Goal: Task Accomplishment & Management: Complete application form

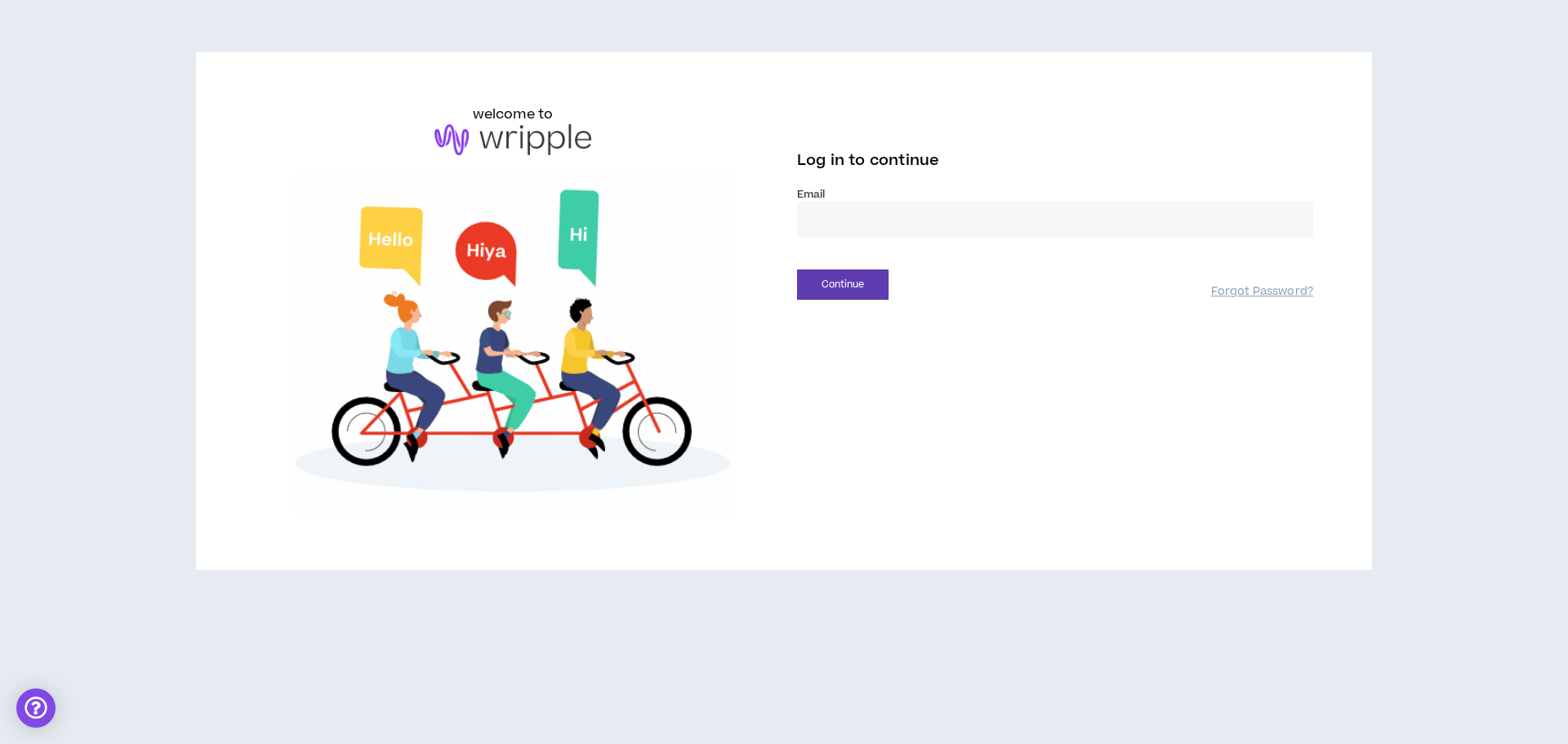
click at [1029, 214] on input "email" at bounding box center [1055, 219] width 517 height 35
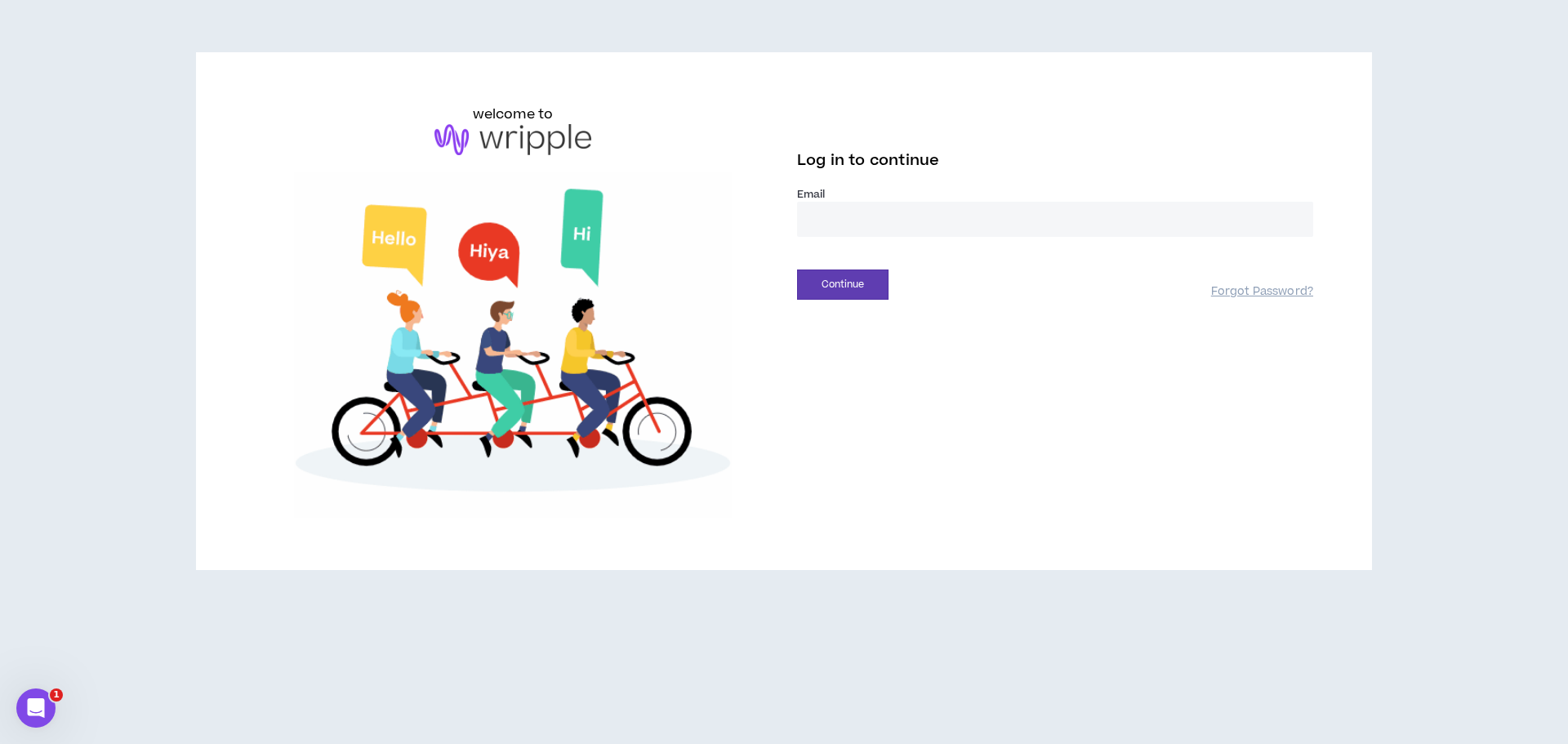
type input "**********"
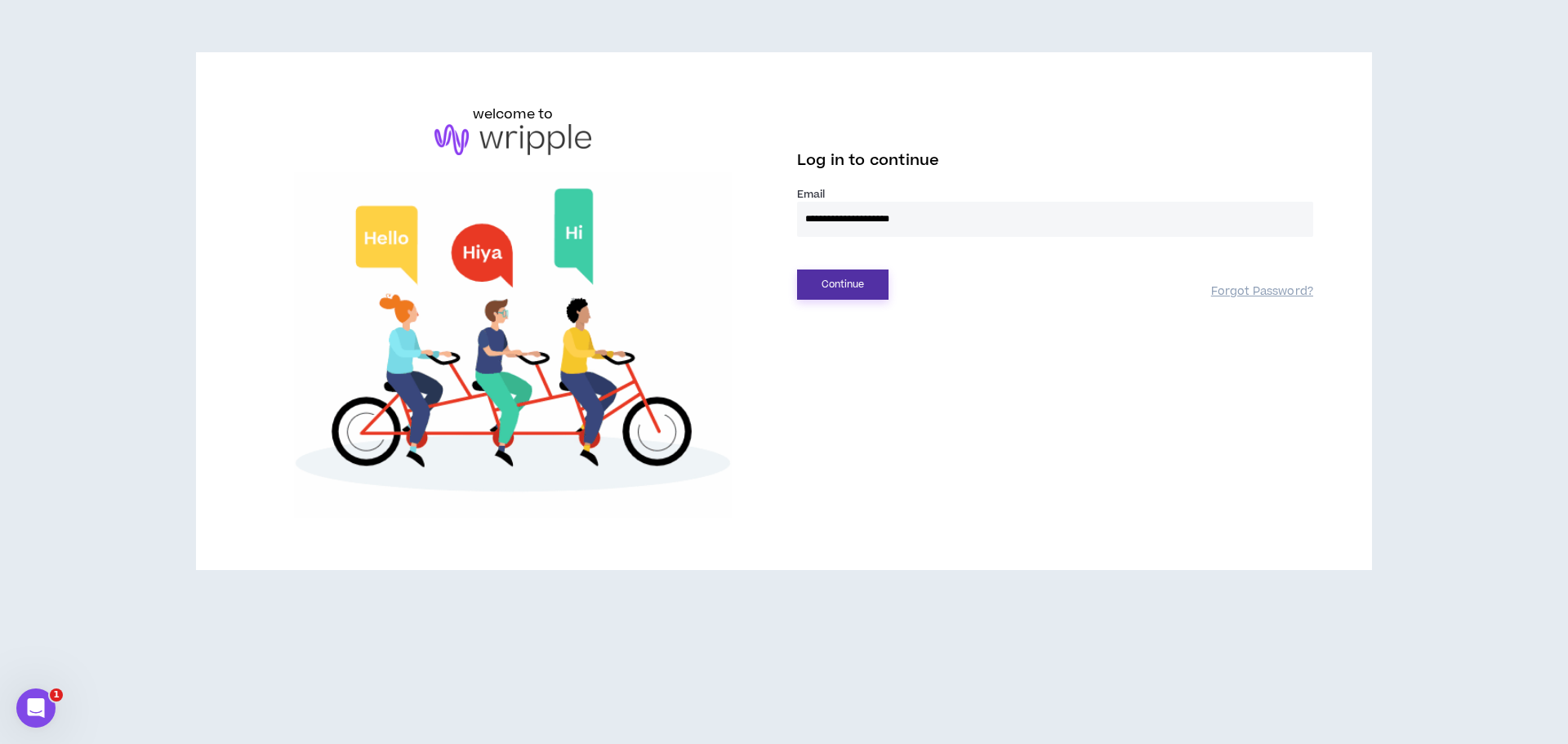
click at [842, 286] on button "Continue" at bounding box center [842, 285] width 92 height 30
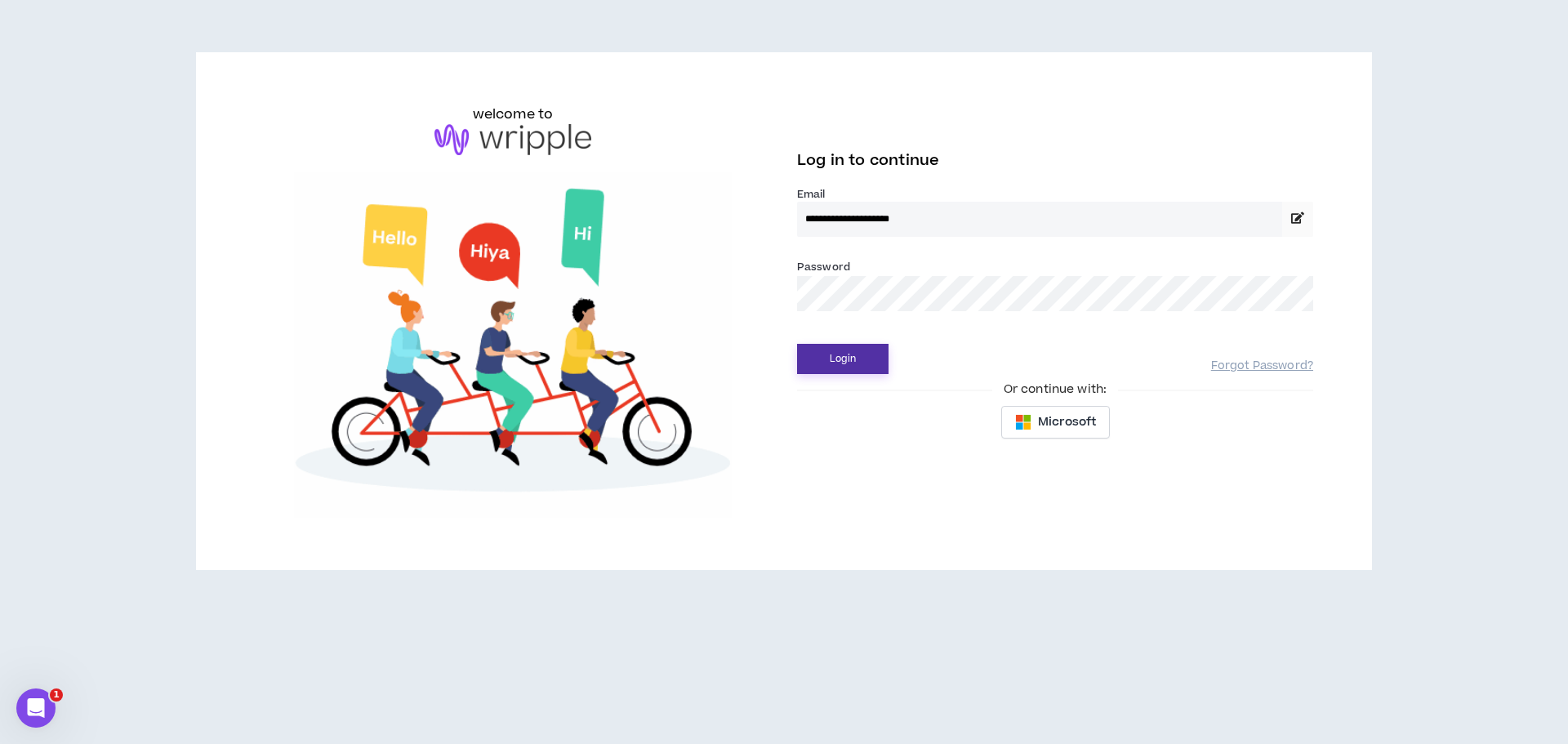
click at [839, 368] on button "Login" at bounding box center [842, 359] width 92 height 30
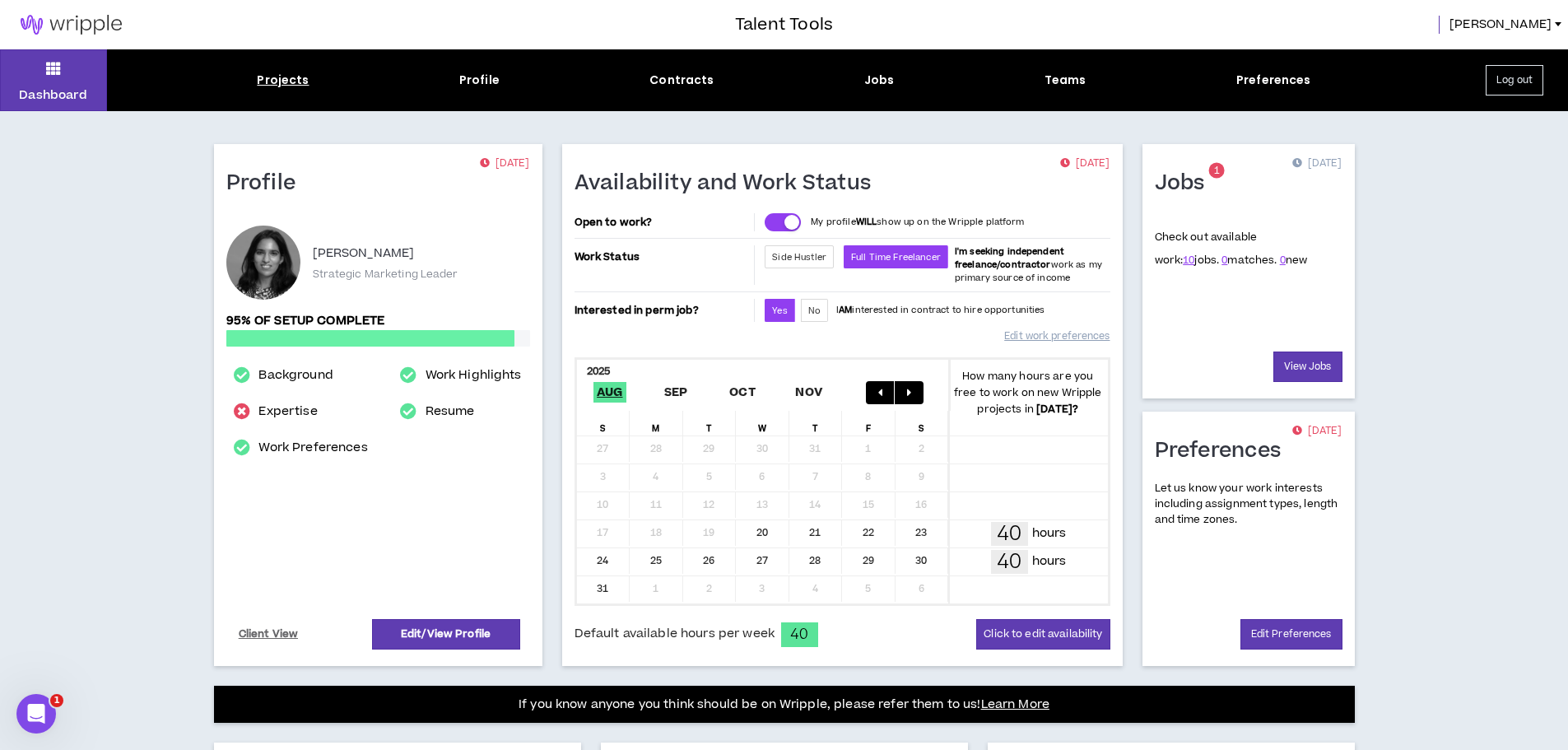
click at [288, 75] on div "Projects" at bounding box center [282, 80] width 52 height 17
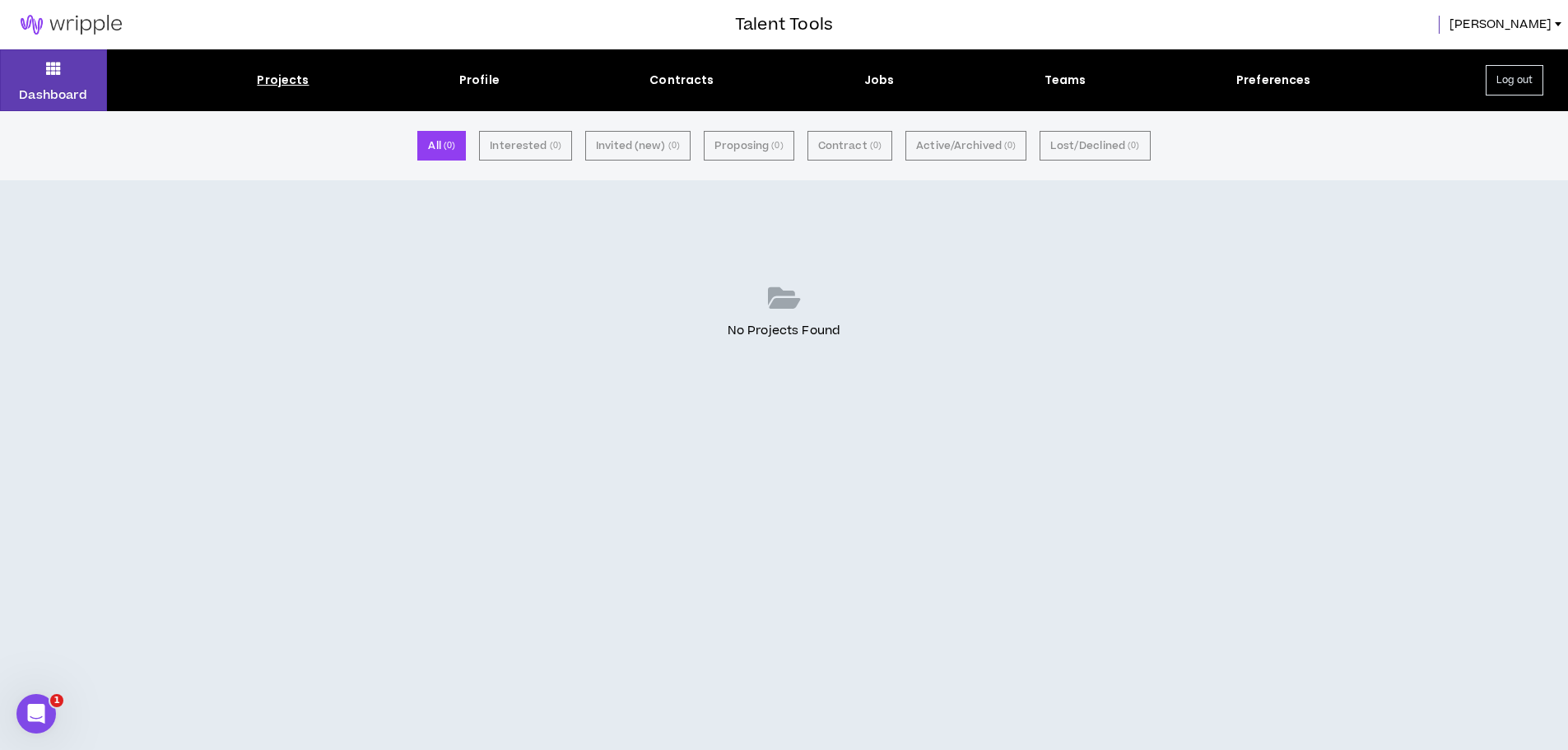
click at [892, 80] on div "Projects Profile Contracts Jobs Teams Preferences" at bounding box center [784, 80] width 1355 height 17
click at [887, 83] on div "Jobs" at bounding box center [880, 80] width 30 height 17
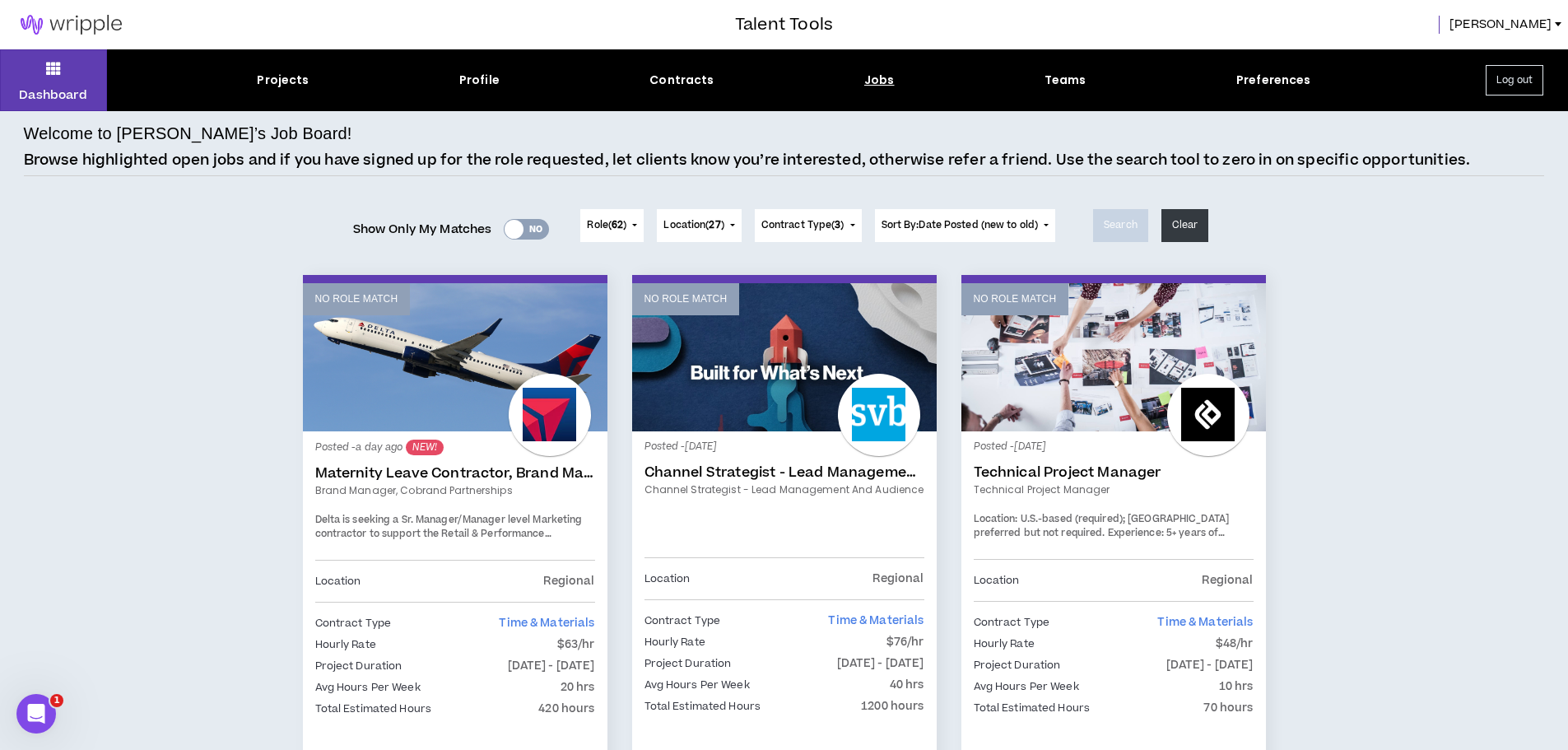
click at [546, 478] on link "Maternity Leave Contractor, Brand Marketing Manager (Cobrand Partnerships)" at bounding box center [455, 472] width 280 height 16
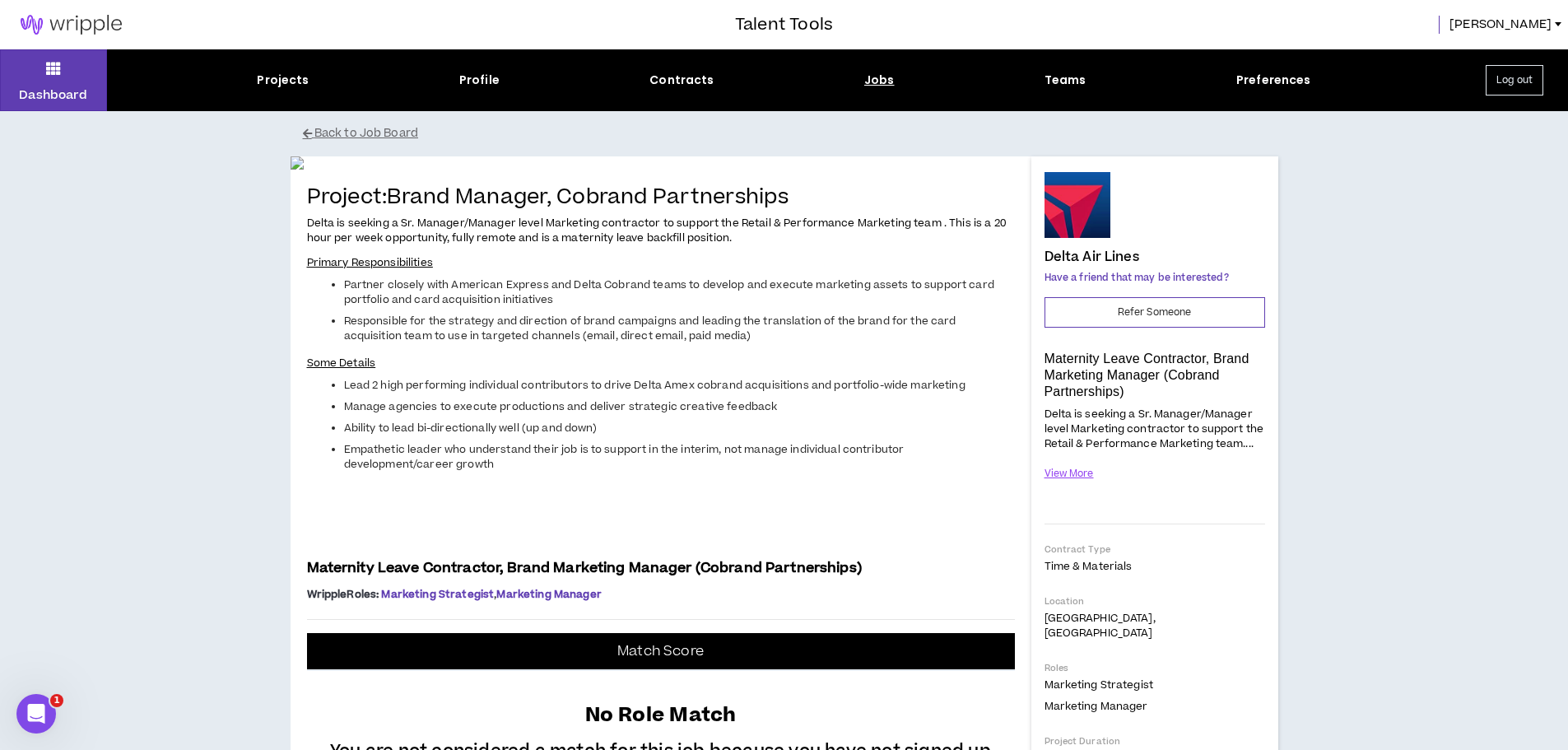
click at [671, 169] on img at bounding box center [660, 163] width 741 height 14
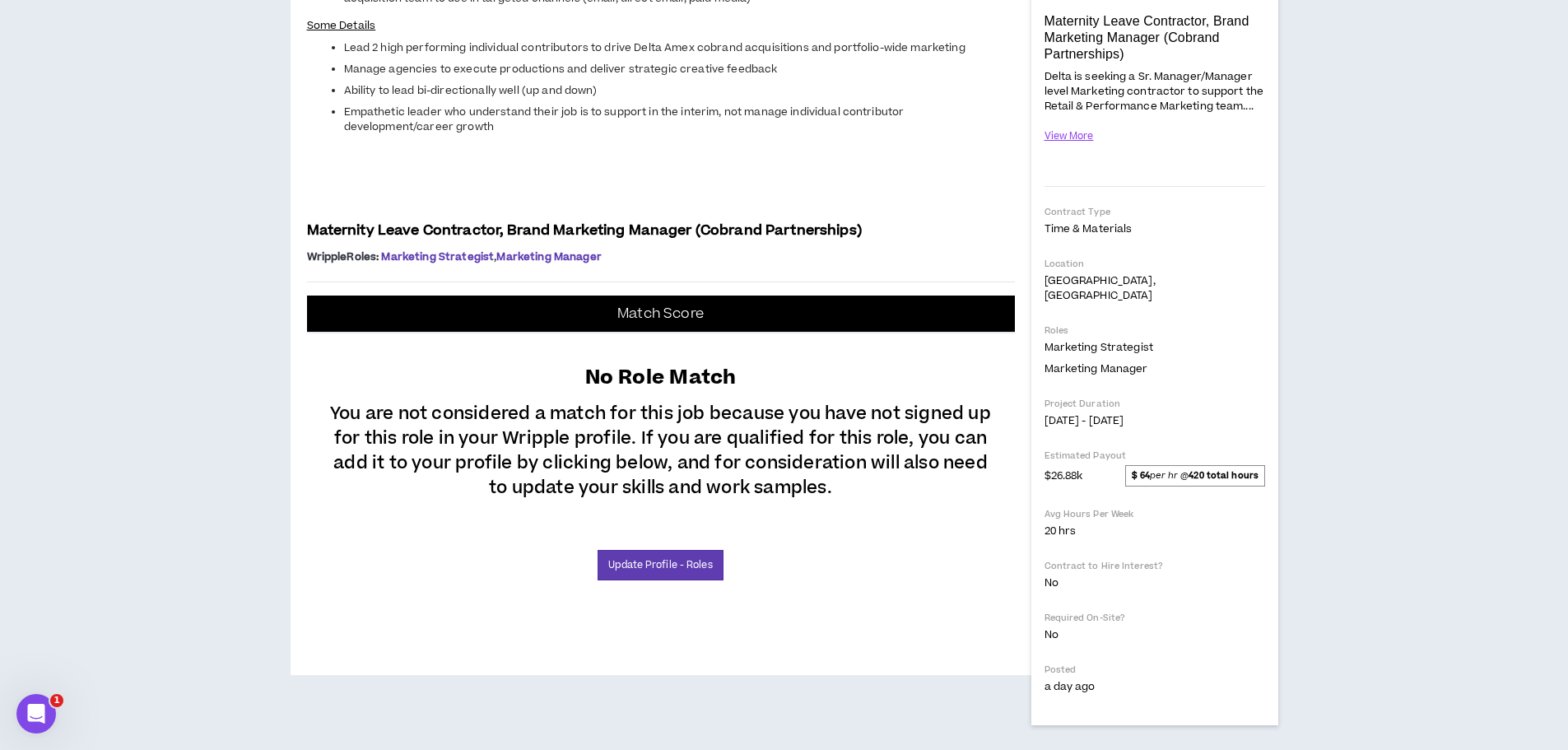
scroll to position [686, 0]
click at [683, 334] on div "Match Score" at bounding box center [661, 314] width 708 height 38
click at [667, 581] on link "Update Profile - Roles" at bounding box center [660, 565] width 125 height 30
select select "**"
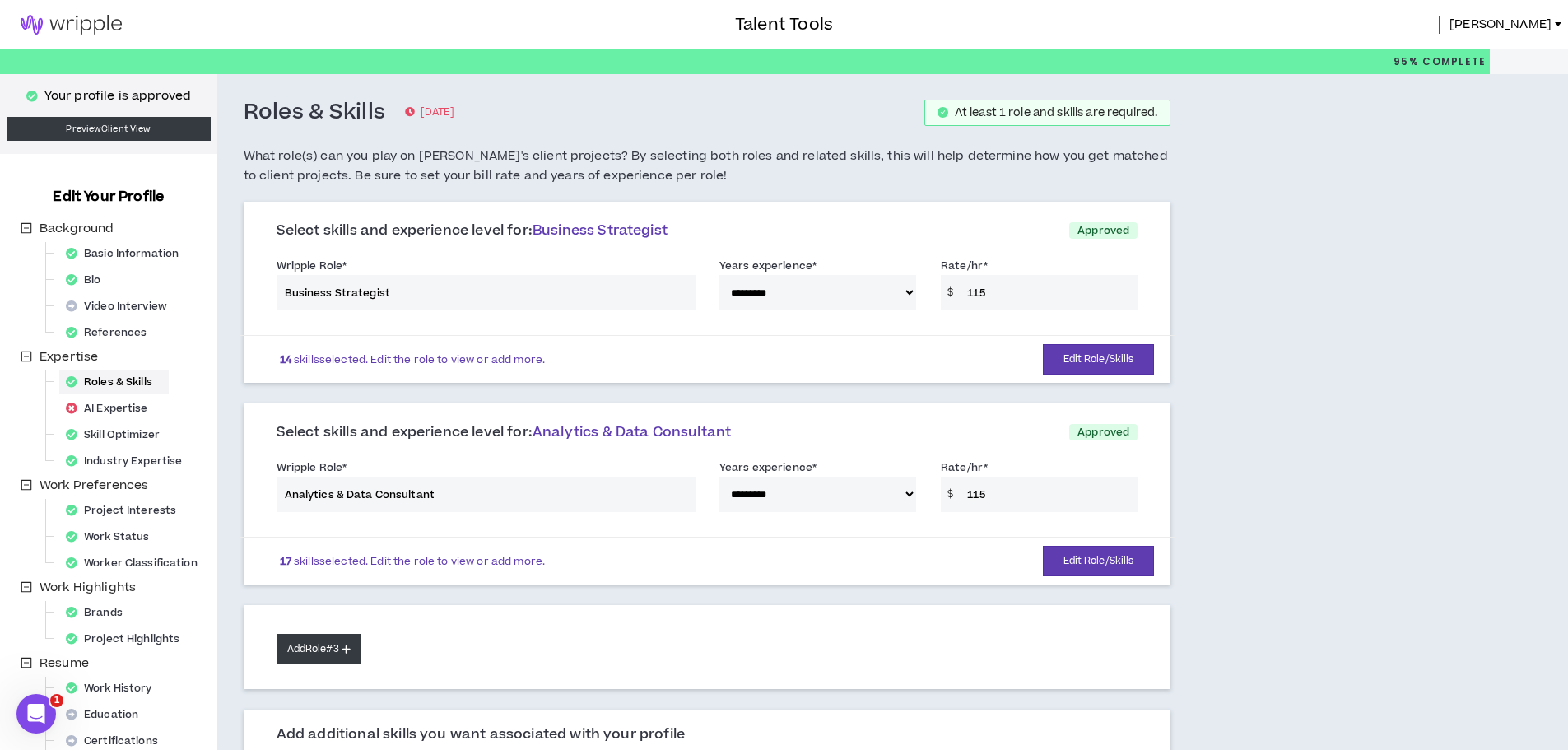
click at [330, 642] on button "Add Role #3" at bounding box center [319, 649] width 85 height 30
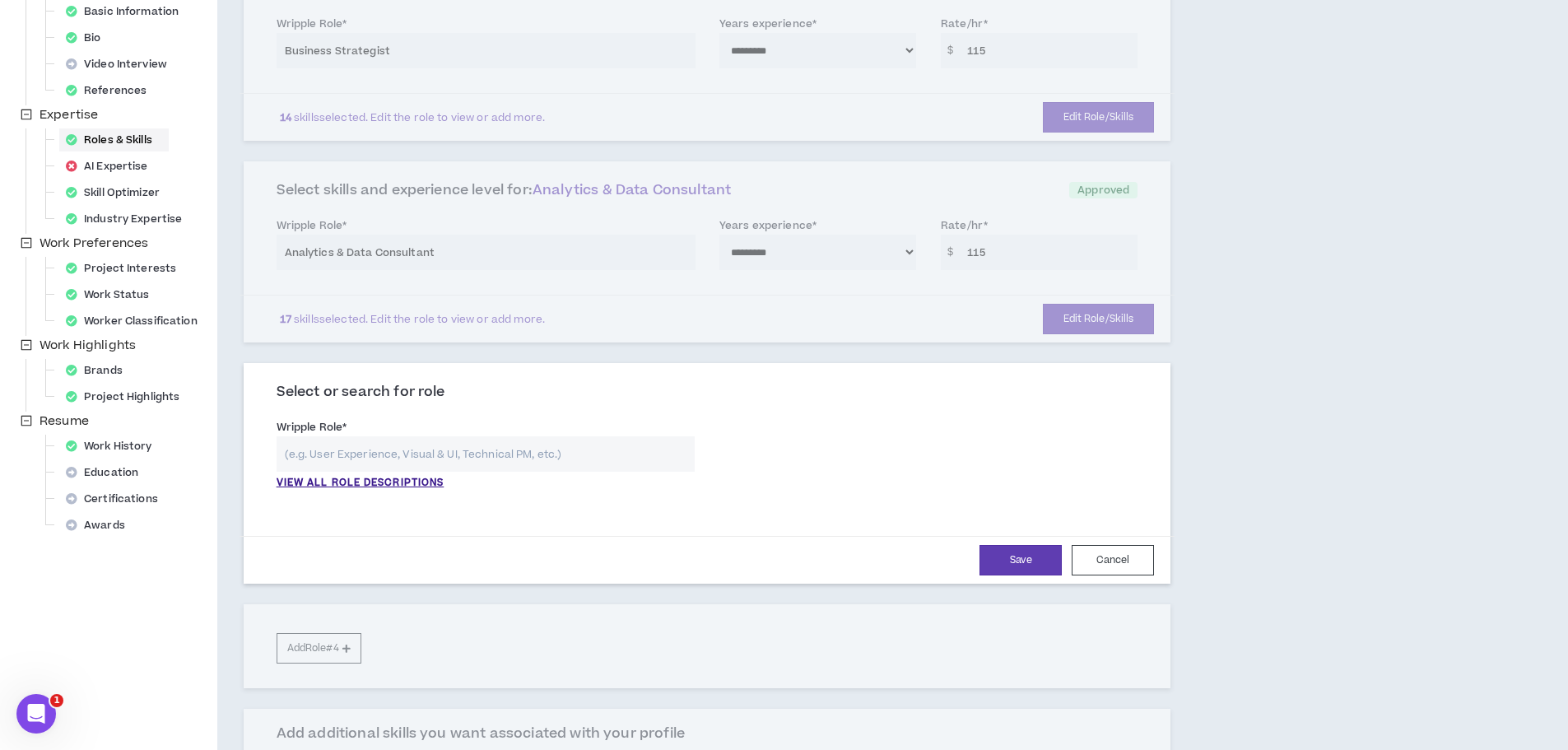
scroll to position [247, 0]
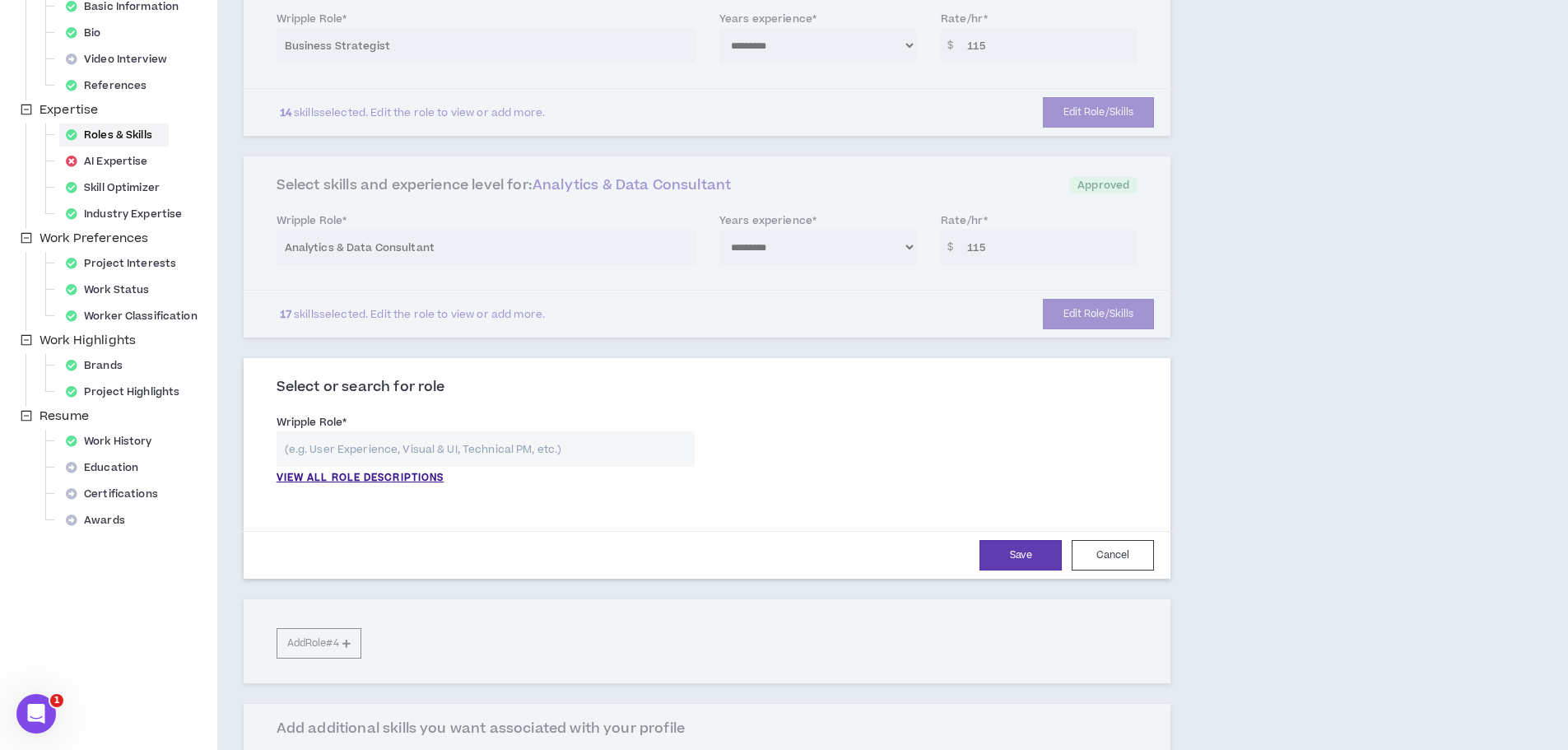
click at [511, 451] on input "text" at bounding box center [486, 449] width 418 height 36
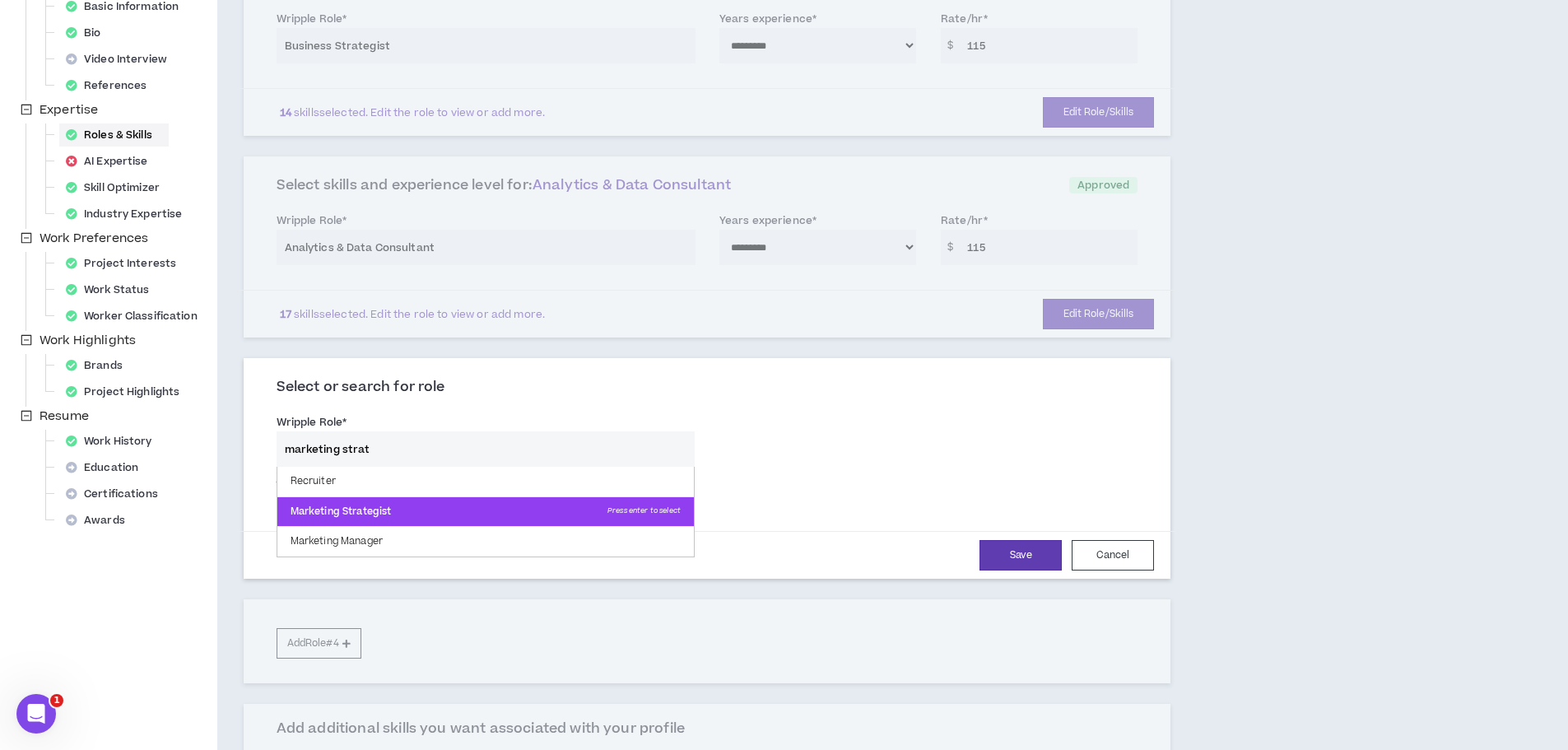
click at [542, 509] on p "Marketing Strategist Press enter to select" at bounding box center [486, 511] width 417 height 30
type input "Marketing Strategist"
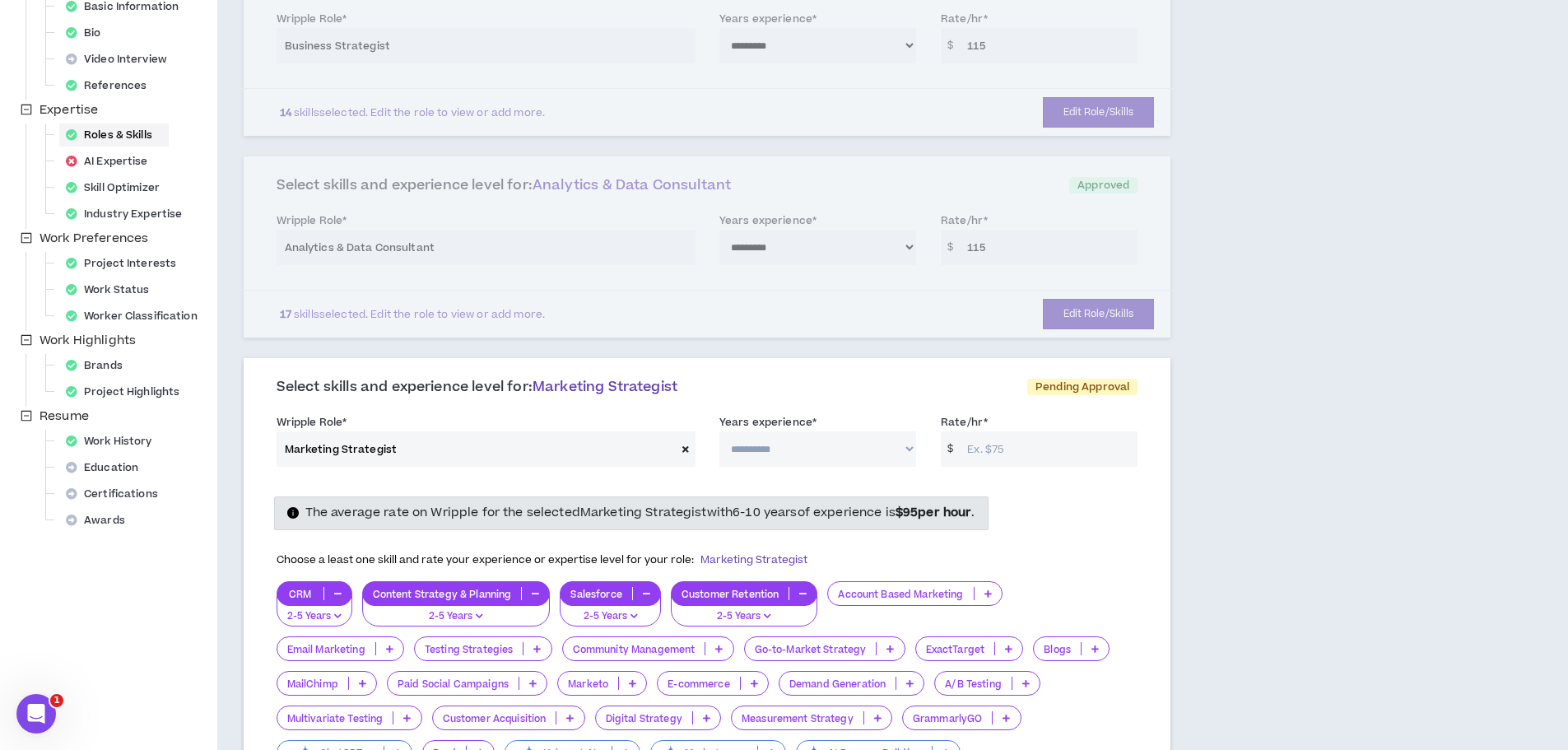
click at [994, 463] on input "Rate/hr *" at bounding box center [1048, 449] width 179 height 36
type input "95"
click at [839, 452] on select "**********" at bounding box center [818, 449] width 196 height 36
select select "**"
click at [720, 432] on select "**********" at bounding box center [818, 449] width 196 height 36
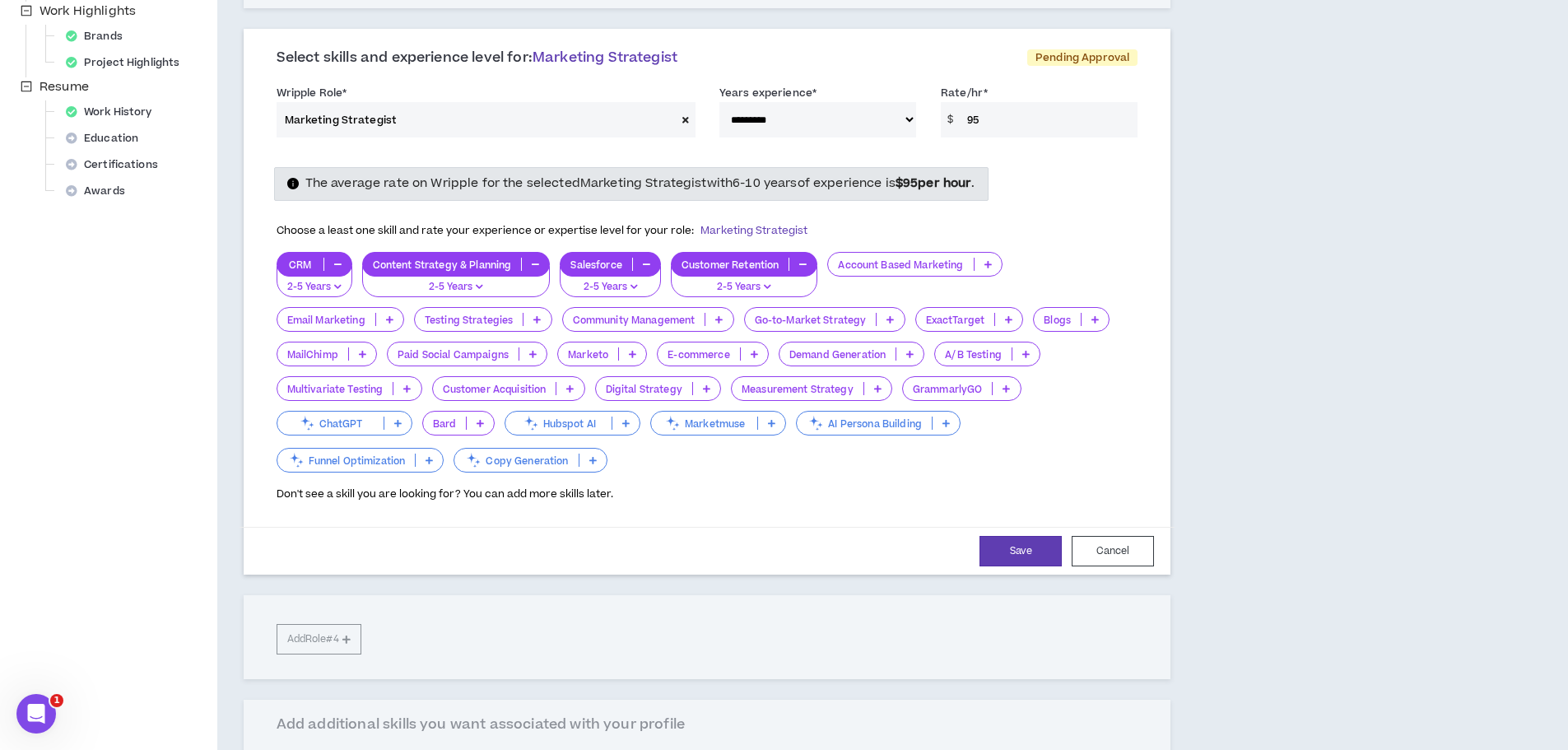
scroll to position [823, 0]
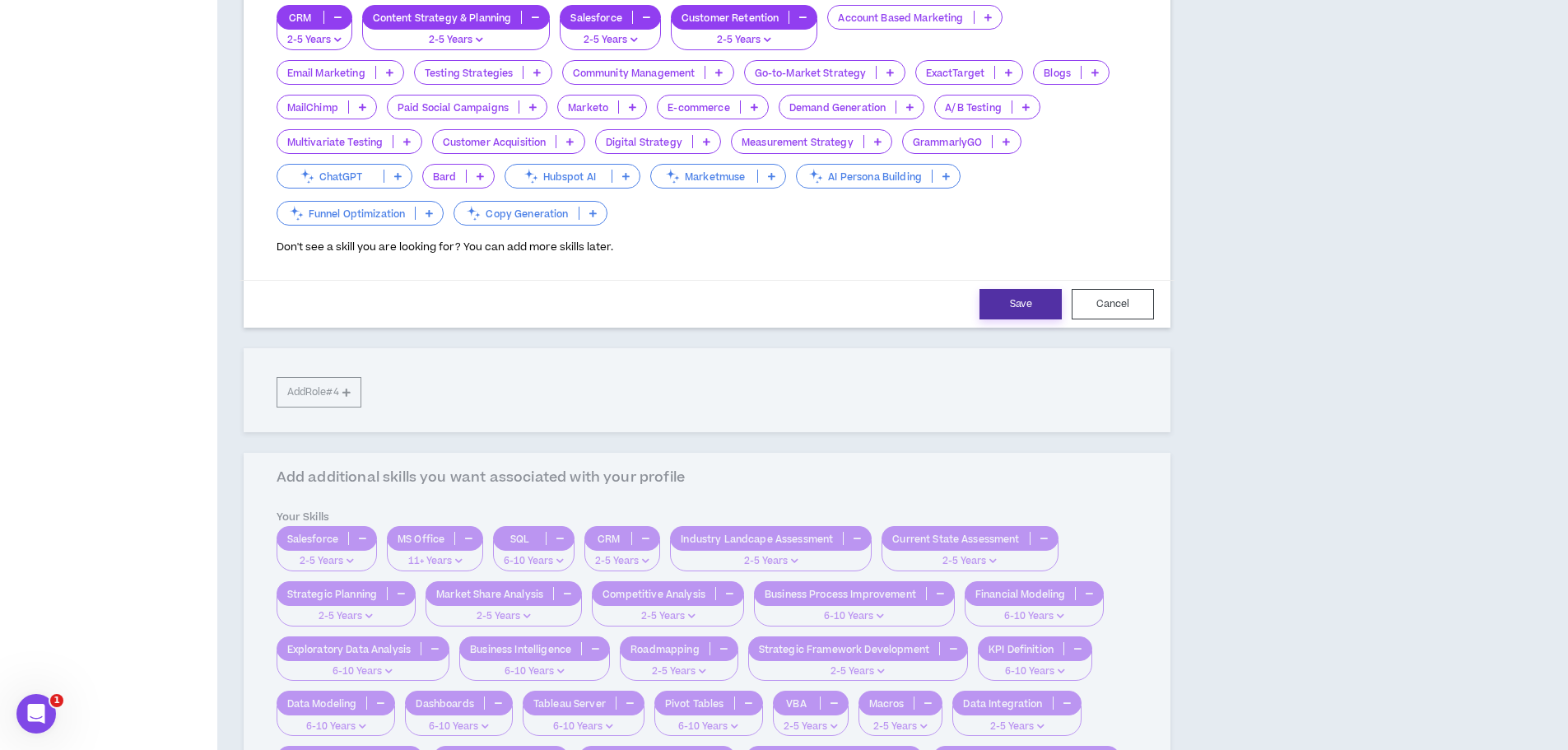
click at [989, 306] on button "Save" at bounding box center [1020, 304] width 82 height 30
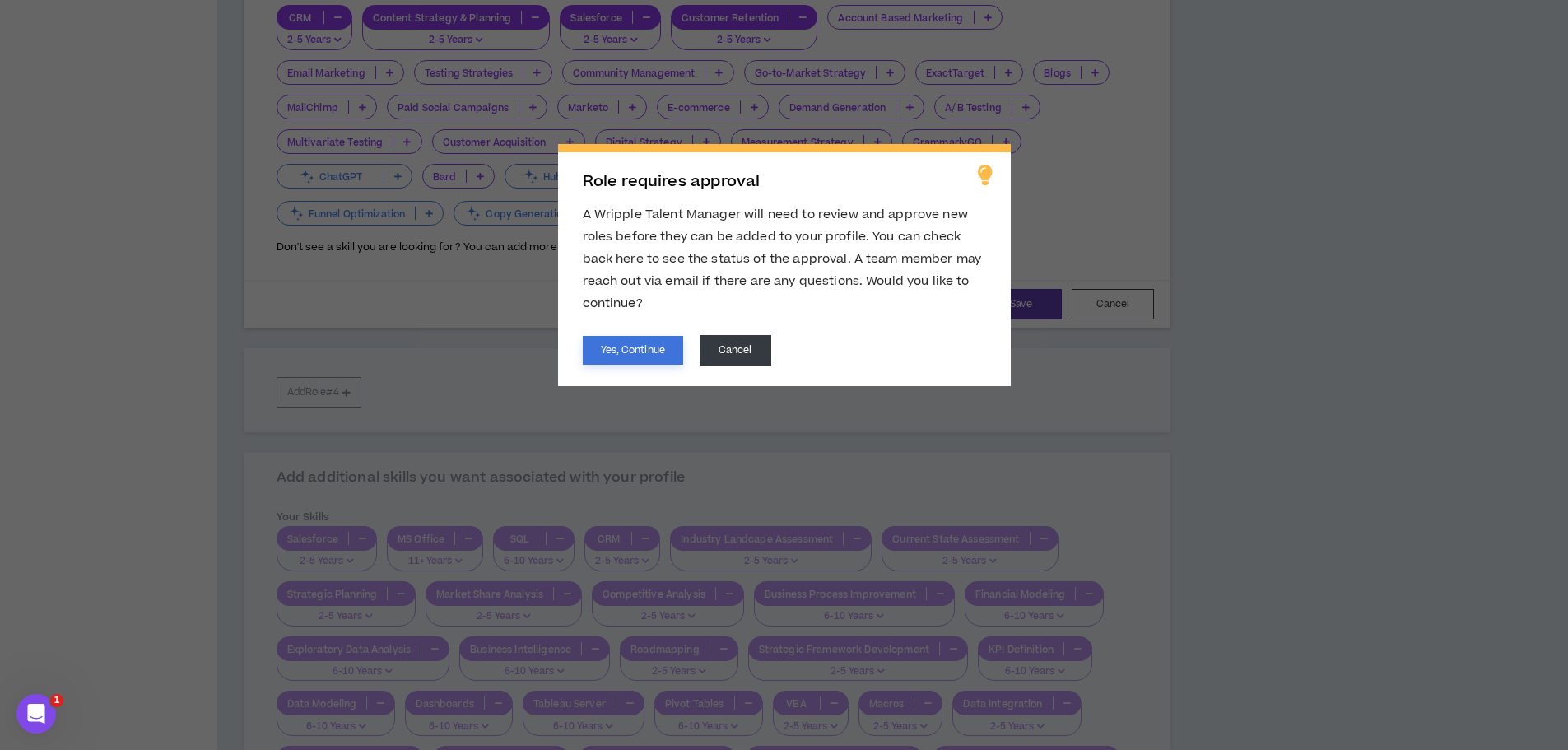
click at [682, 355] on button "Yes, Continue" at bounding box center [632, 350] width 101 height 29
select select "**"
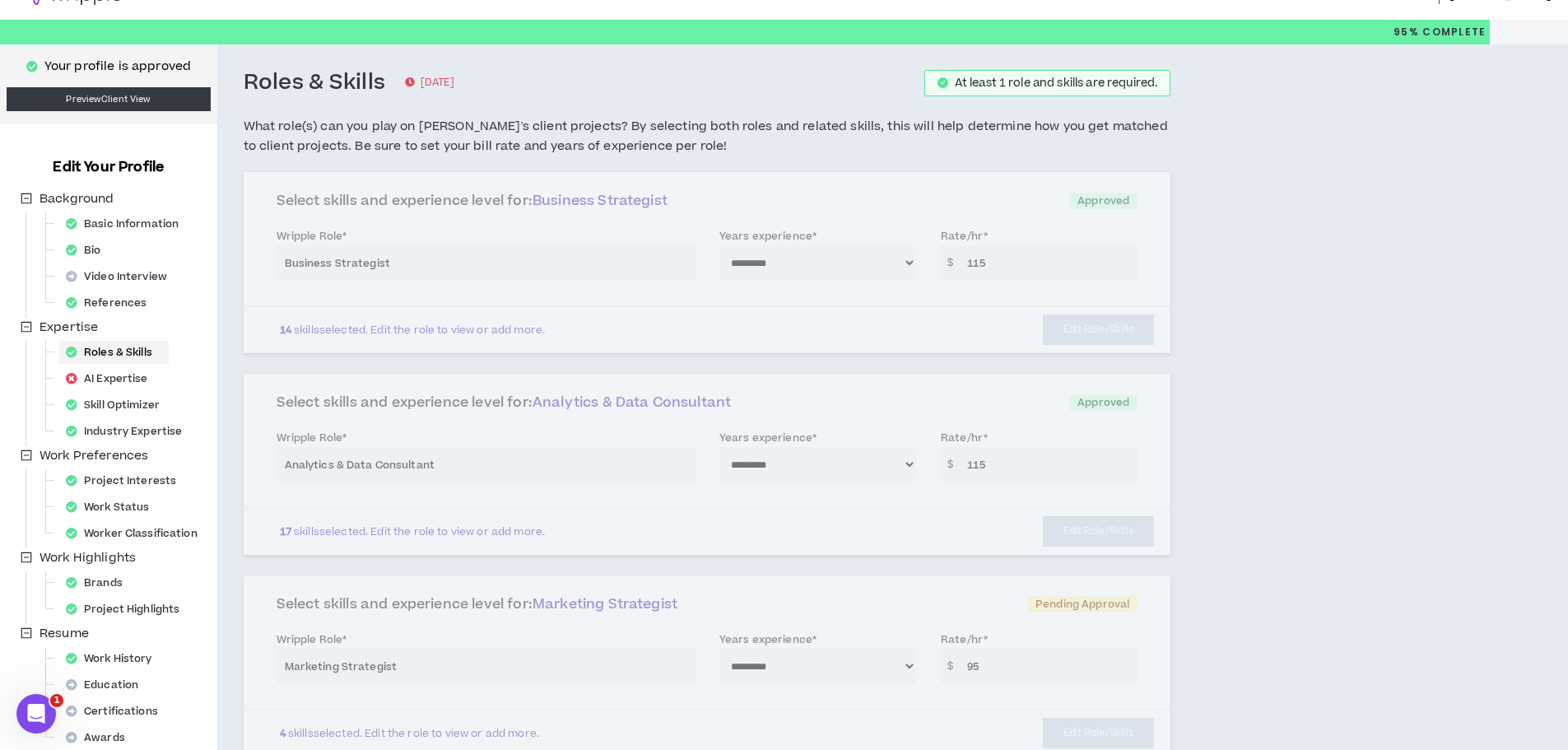
scroll to position [0, 0]
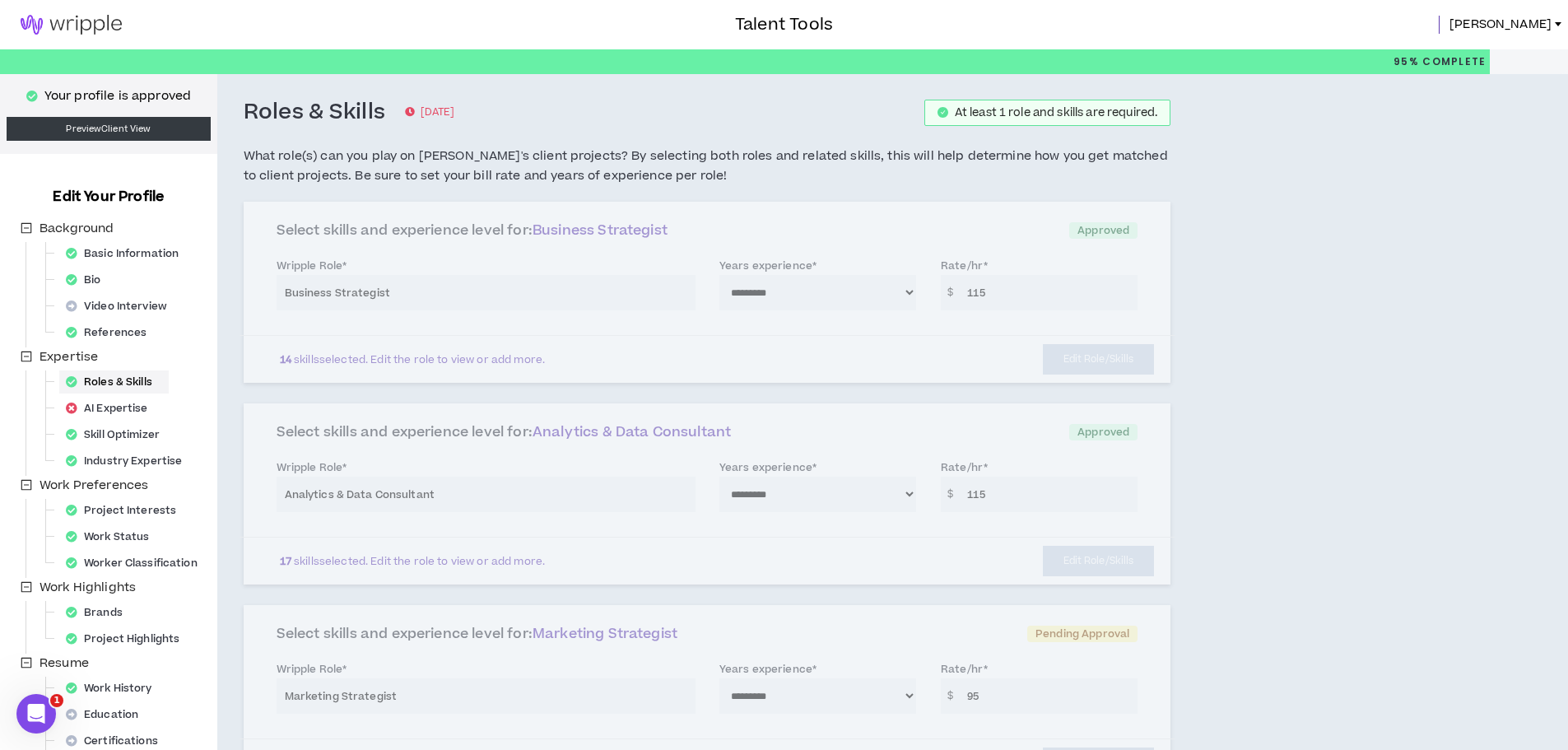
select select "**"
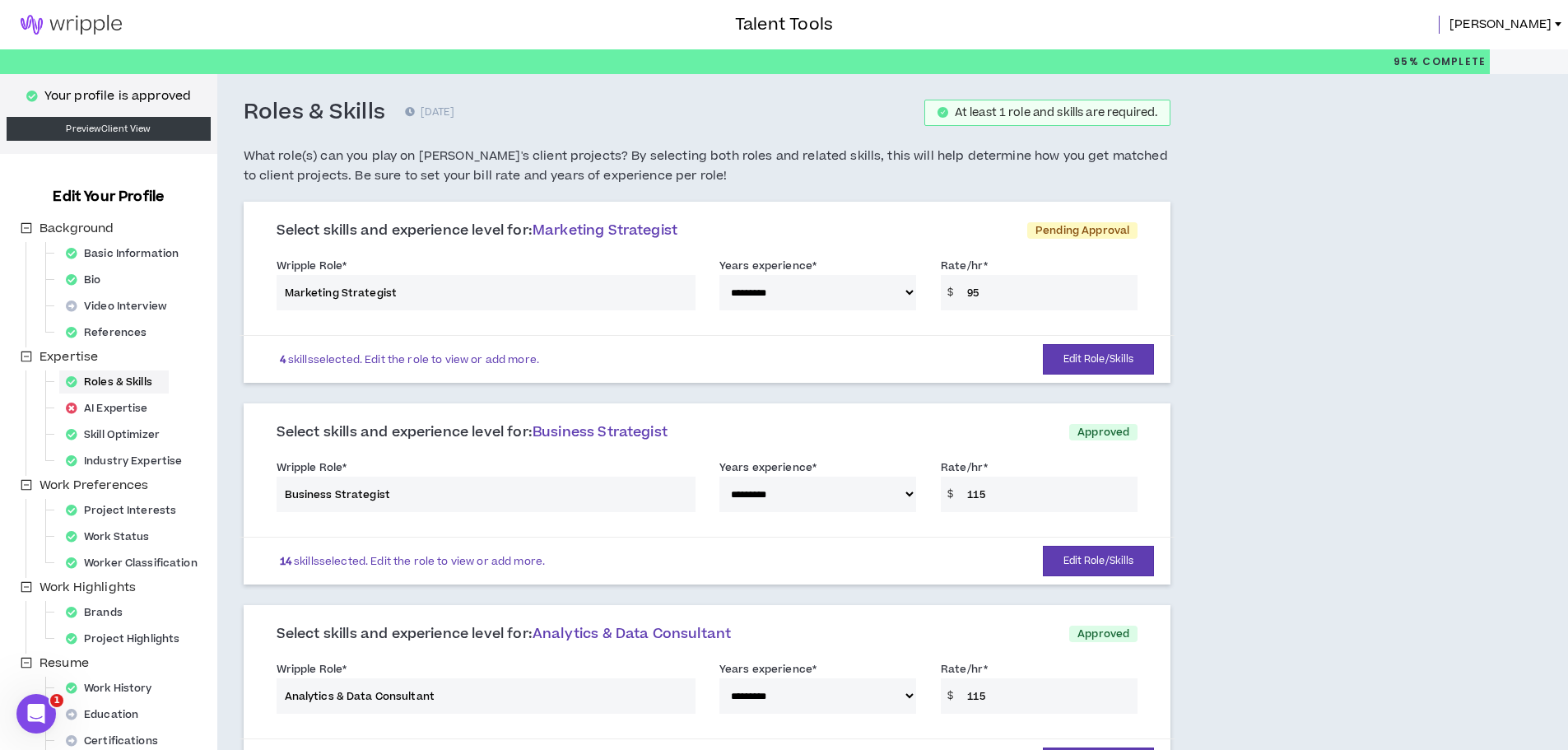
click at [29, 15] on img at bounding box center [71, 25] width 142 height 19
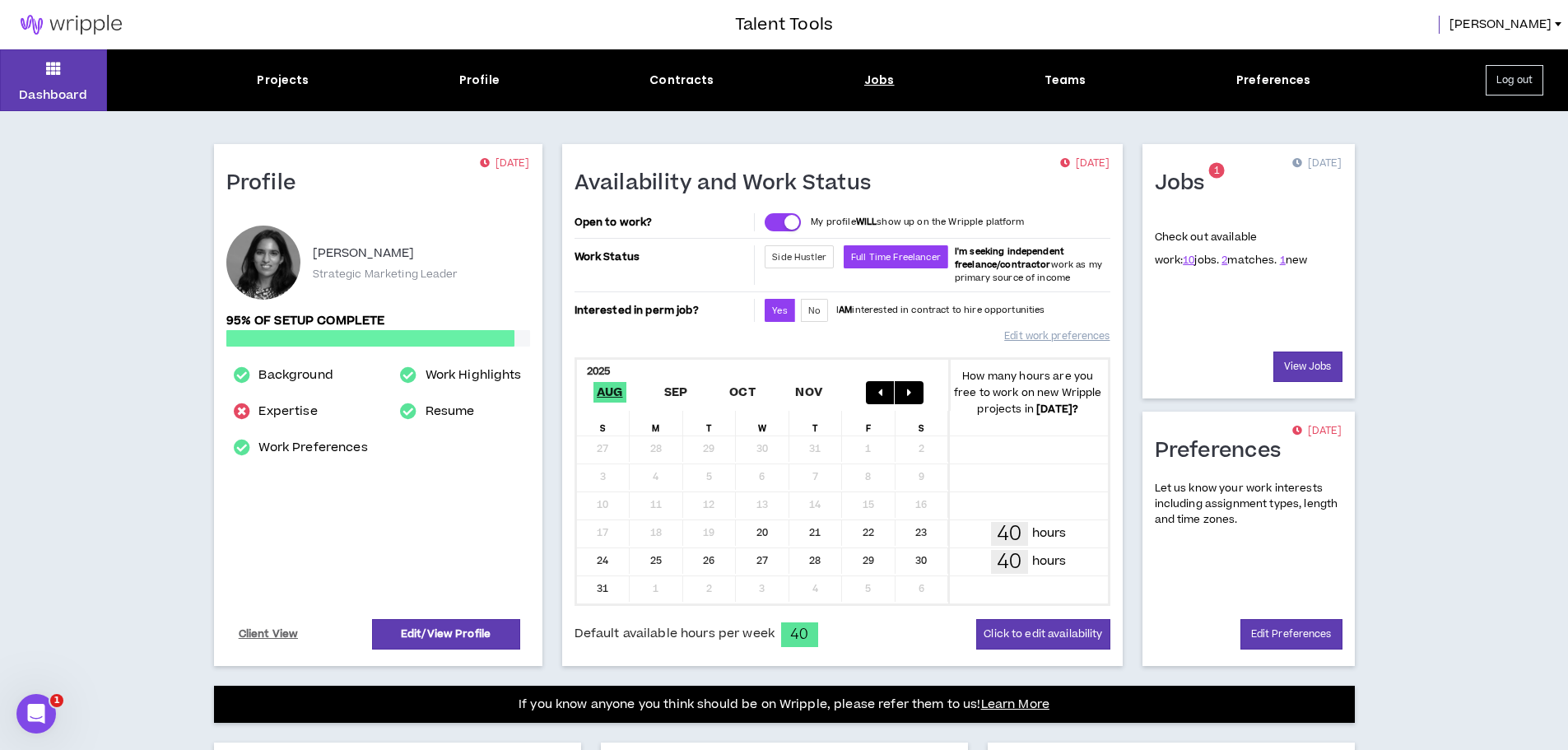
click at [878, 83] on div "Jobs" at bounding box center [880, 80] width 30 height 17
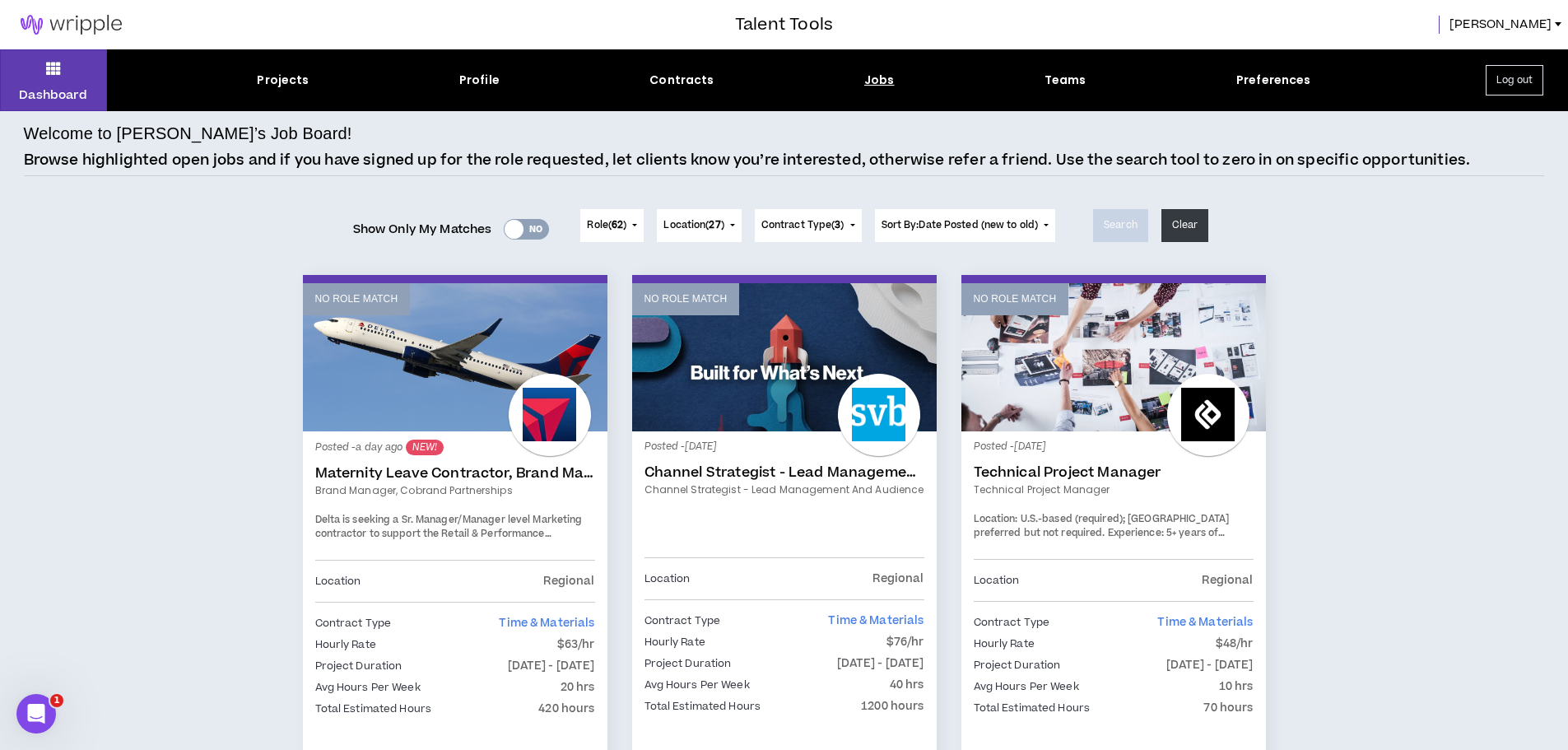
click at [498, 379] on link "No Role Match" at bounding box center [455, 356] width 305 height 148
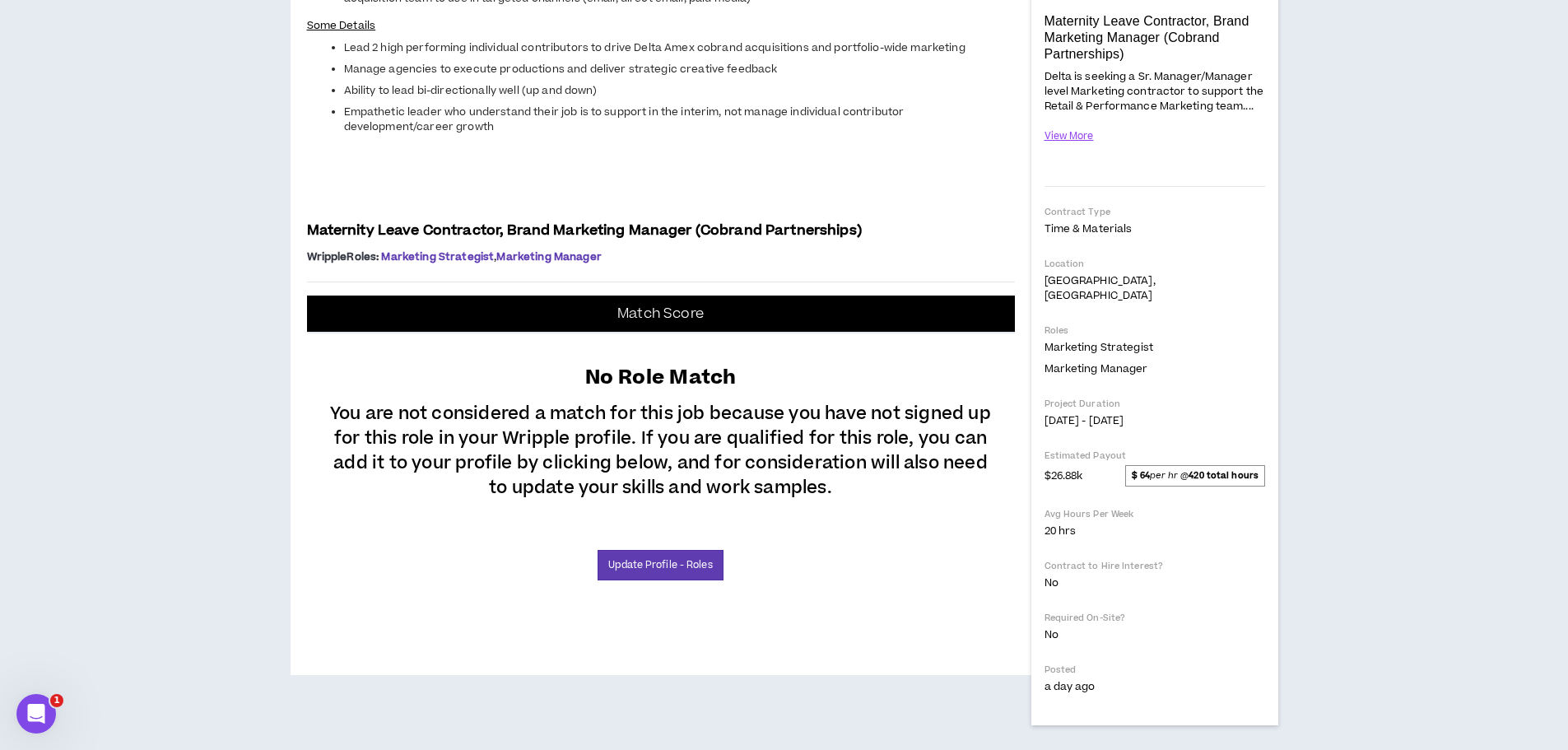
scroll to position [274, 0]
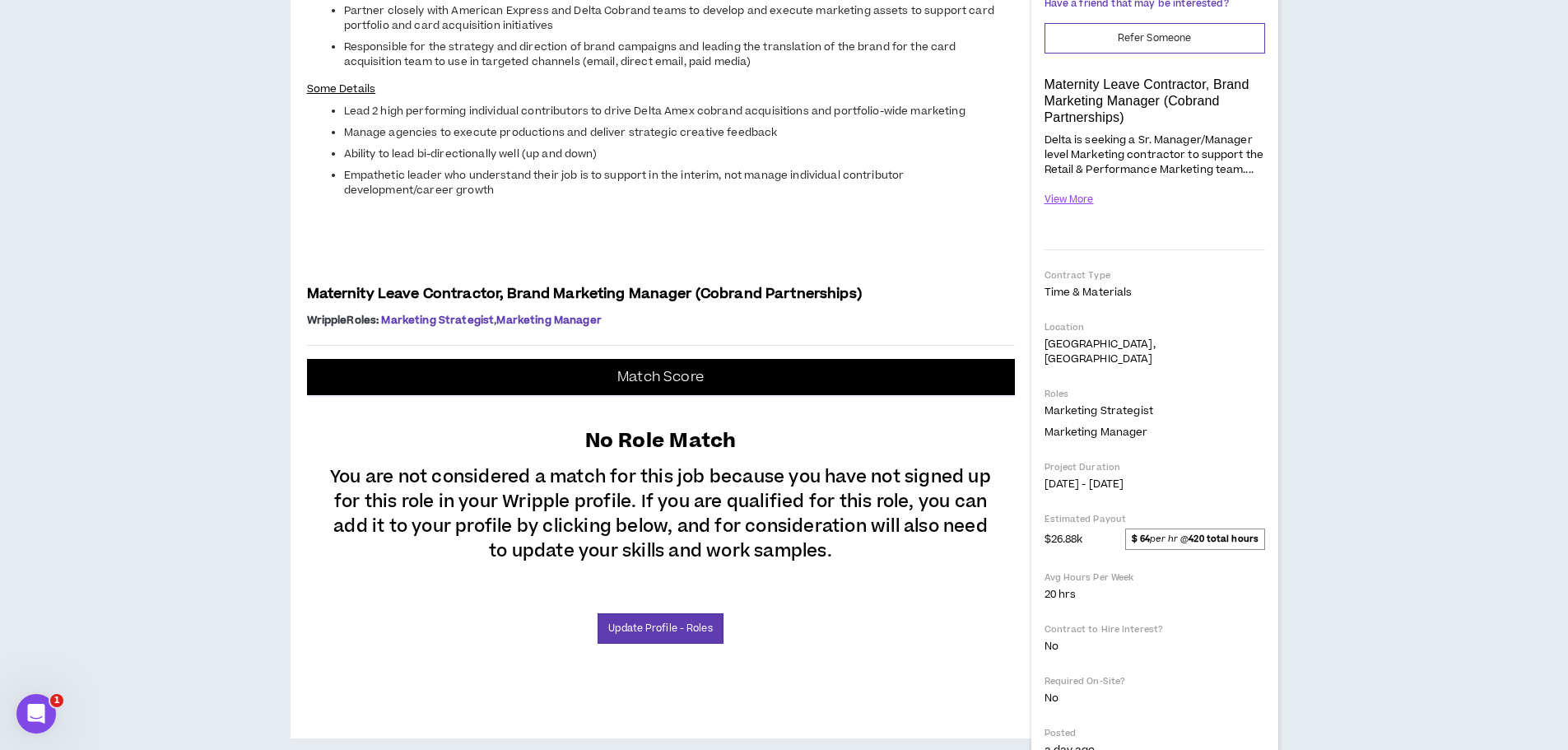
drag, startPoint x: 396, startPoint y: 318, endPoint x: 805, endPoint y: 312, distance: 409.0
copy h4 "Brand Manager, Cobrand Partnerships"
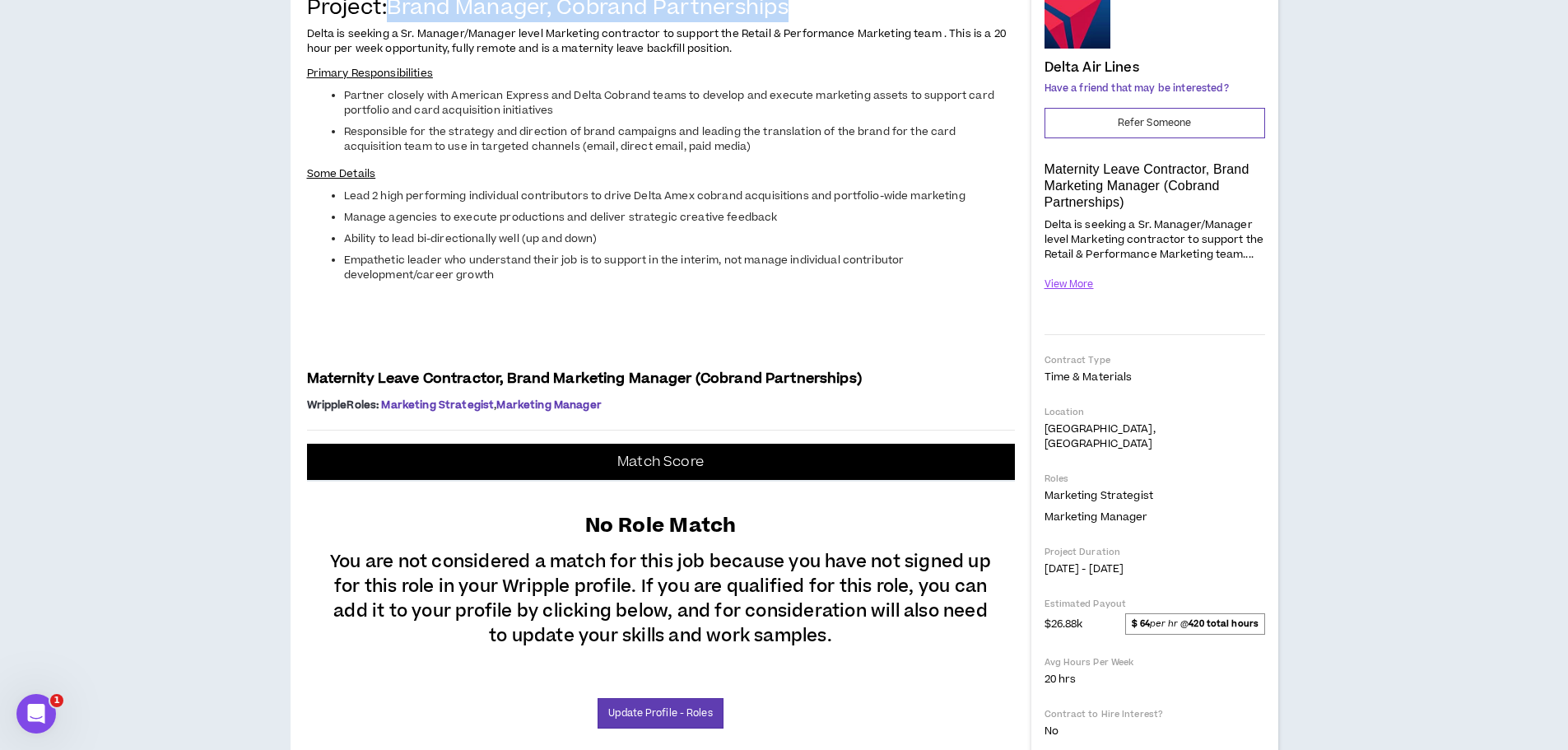
scroll to position [109, 0]
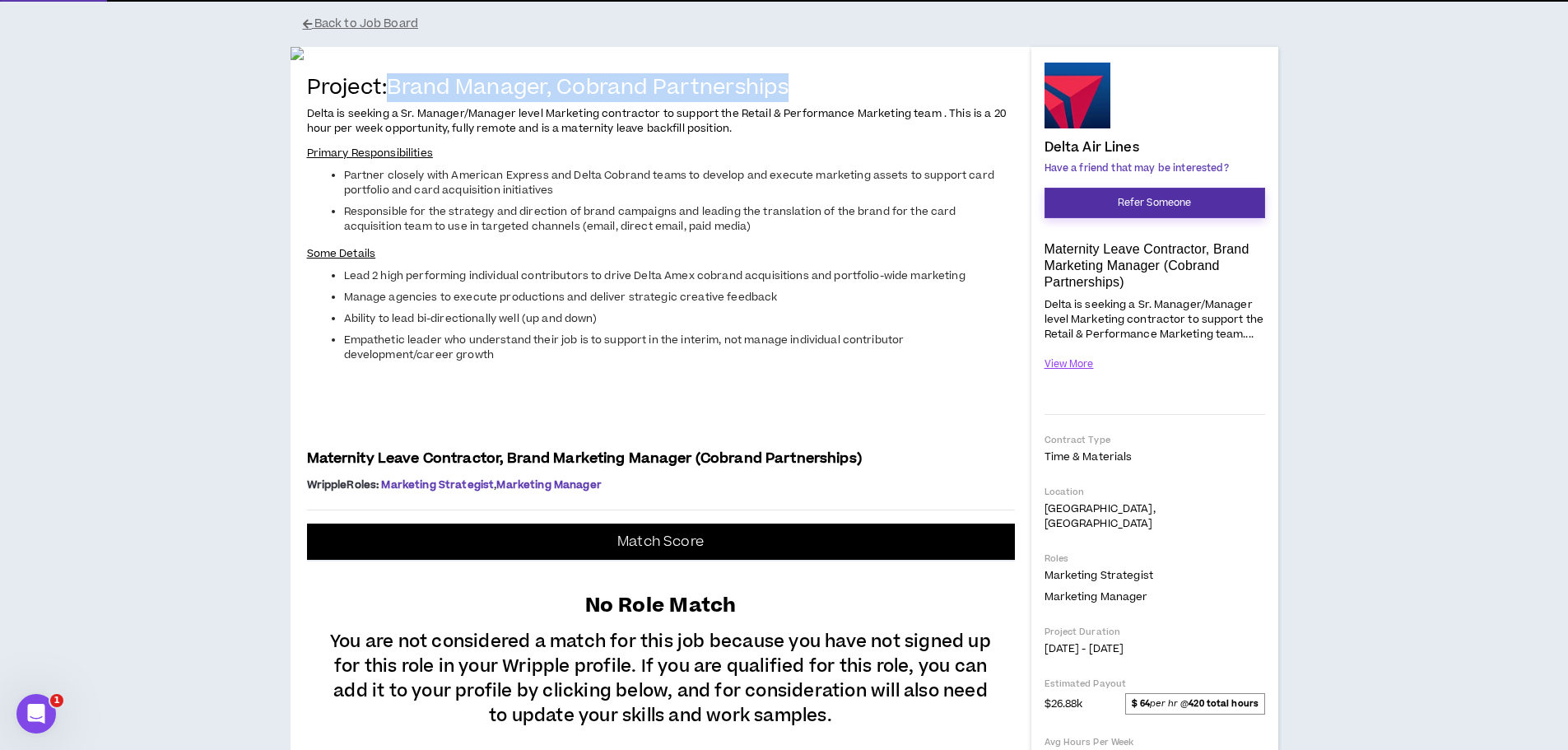
click at [1171, 210] on button "Refer Someone" at bounding box center [1155, 203] width 221 height 30
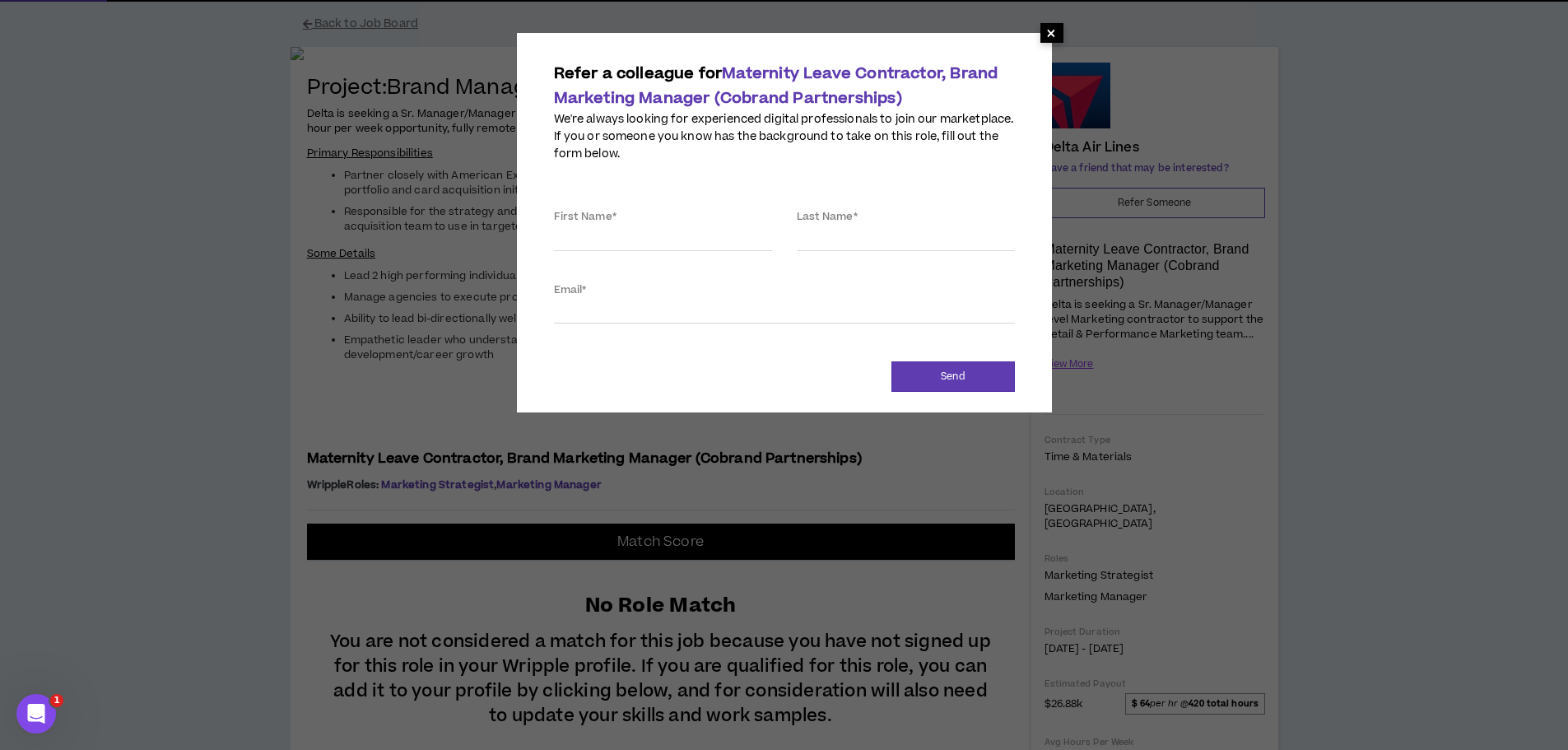
click at [1050, 36] on span "×" at bounding box center [1052, 32] width 10 height 19
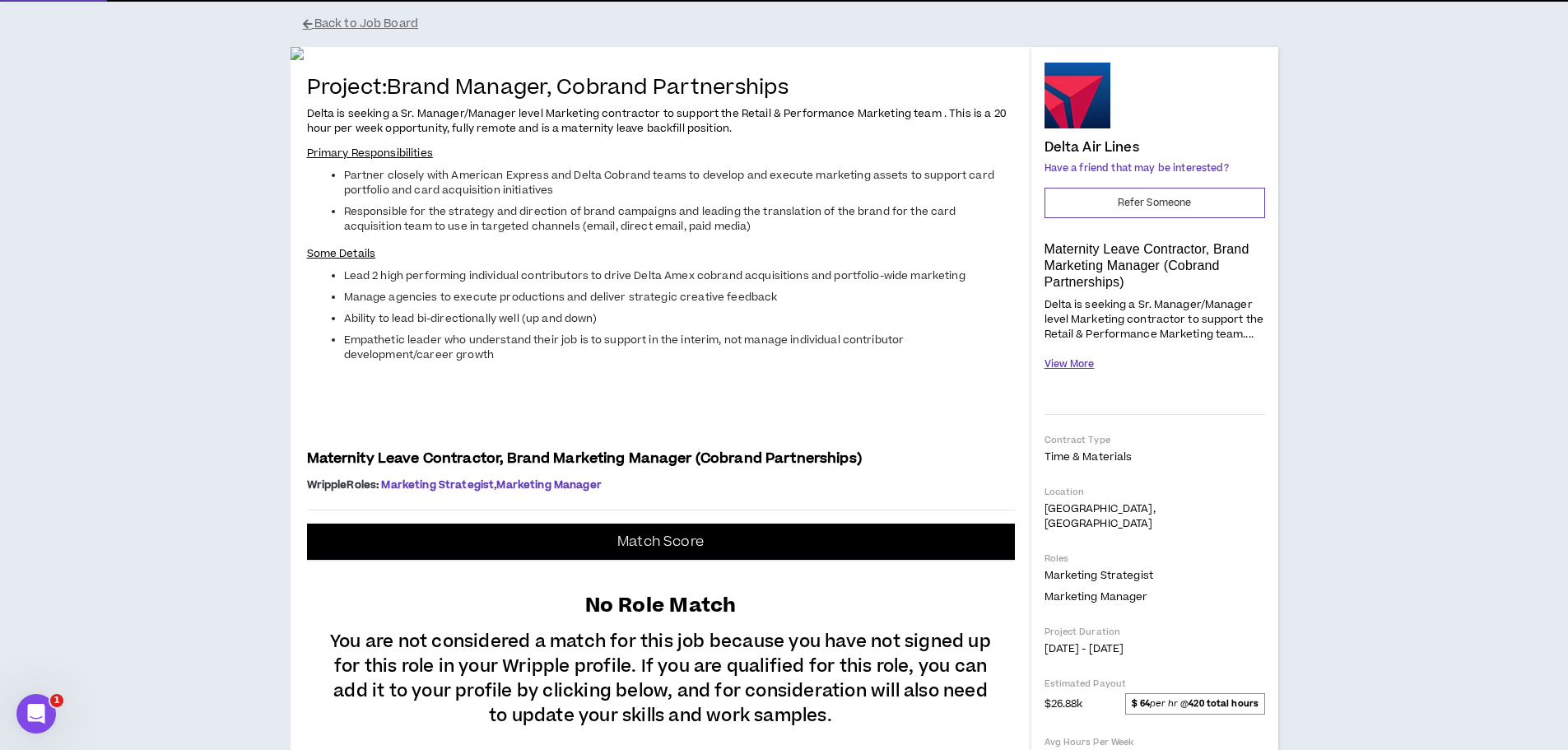
click at [1067, 367] on button "View More" at bounding box center [1069, 364] width 50 height 29
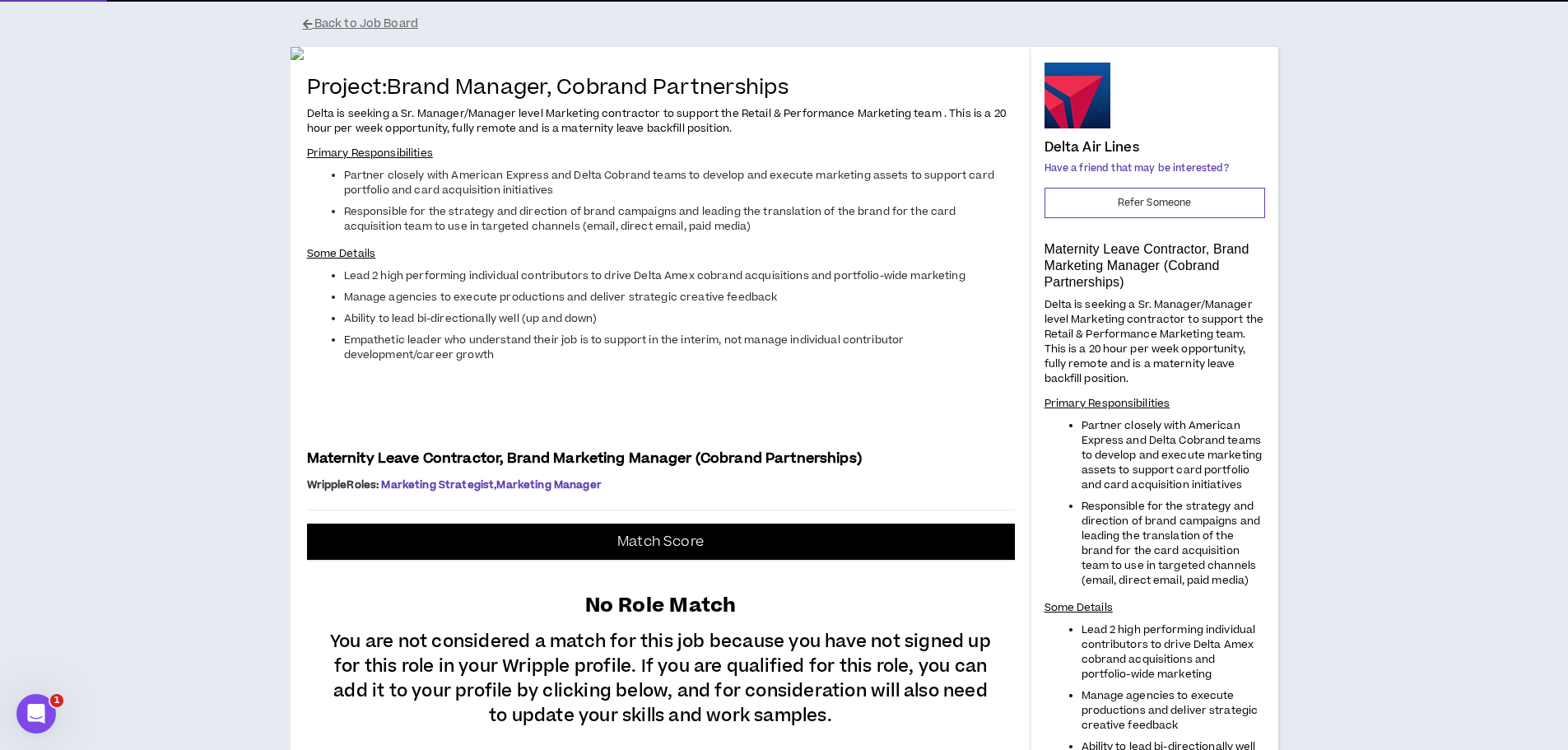
scroll to position [356, 0]
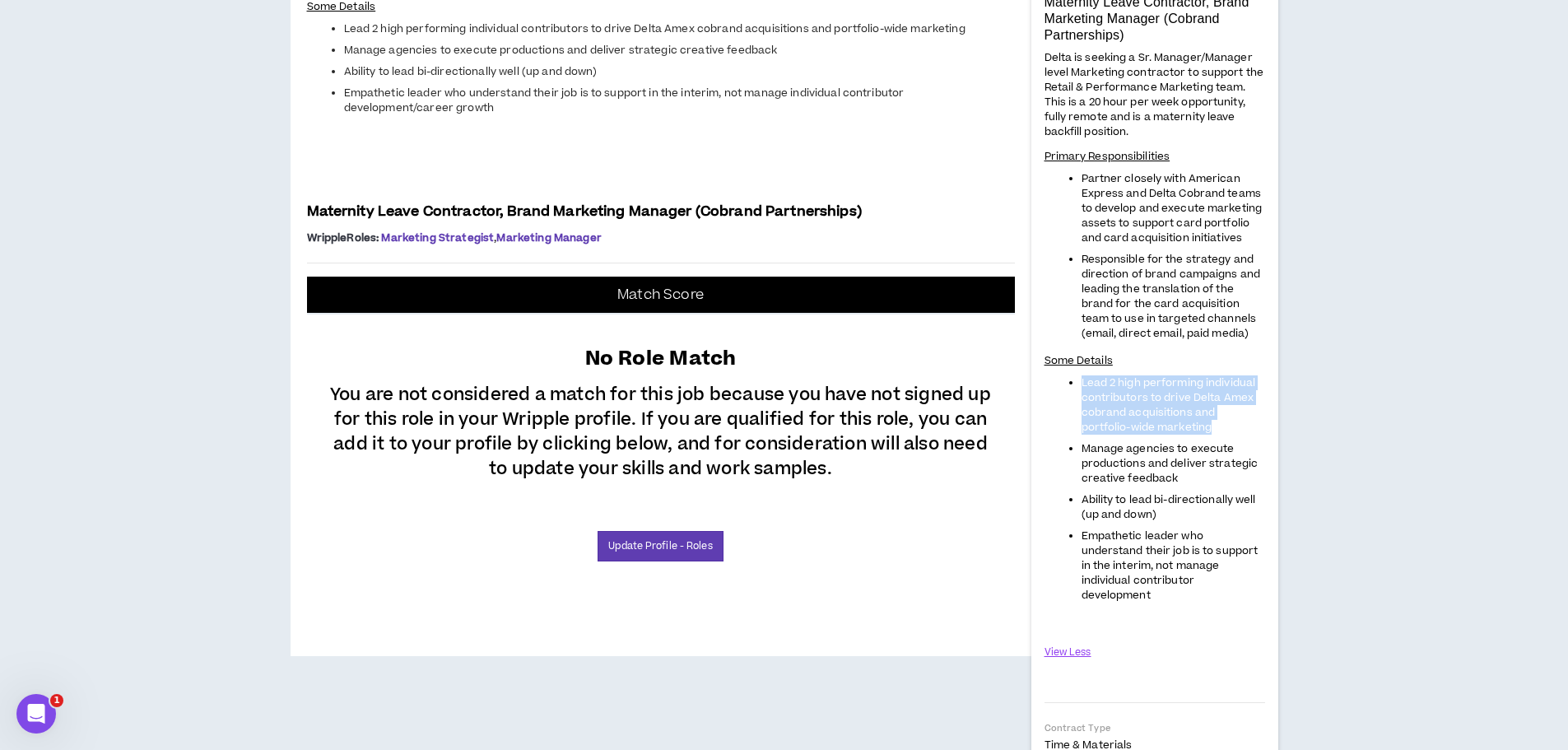
drag, startPoint x: 1085, startPoint y: 382, endPoint x: 1222, endPoint y: 422, distance: 142.7
click at [1222, 422] on li "Lead 2 high performing individual contributors to drive Delta Amex cobrand acqu…" at bounding box center [1173, 405] width 184 height 59
copy span "Lead 2 high performing individual contributors to drive Delta Amex cobrand acqu…"
drag, startPoint x: 306, startPoint y: 265, endPoint x: 936, endPoint y: 258, distance: 630.0
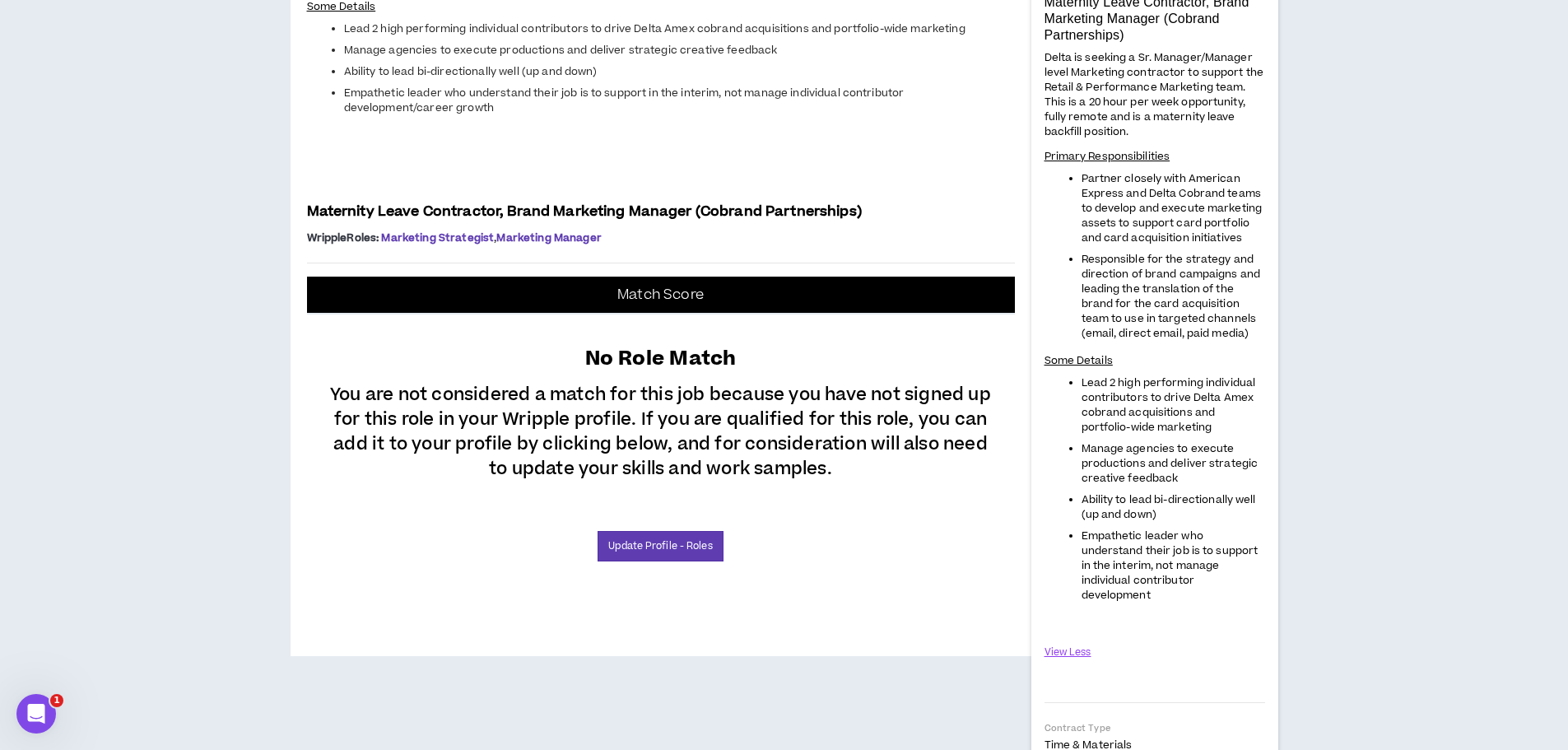
copy span "Delta is seeking a Sr. Manager/Manager level Marketing contractor to support th…"
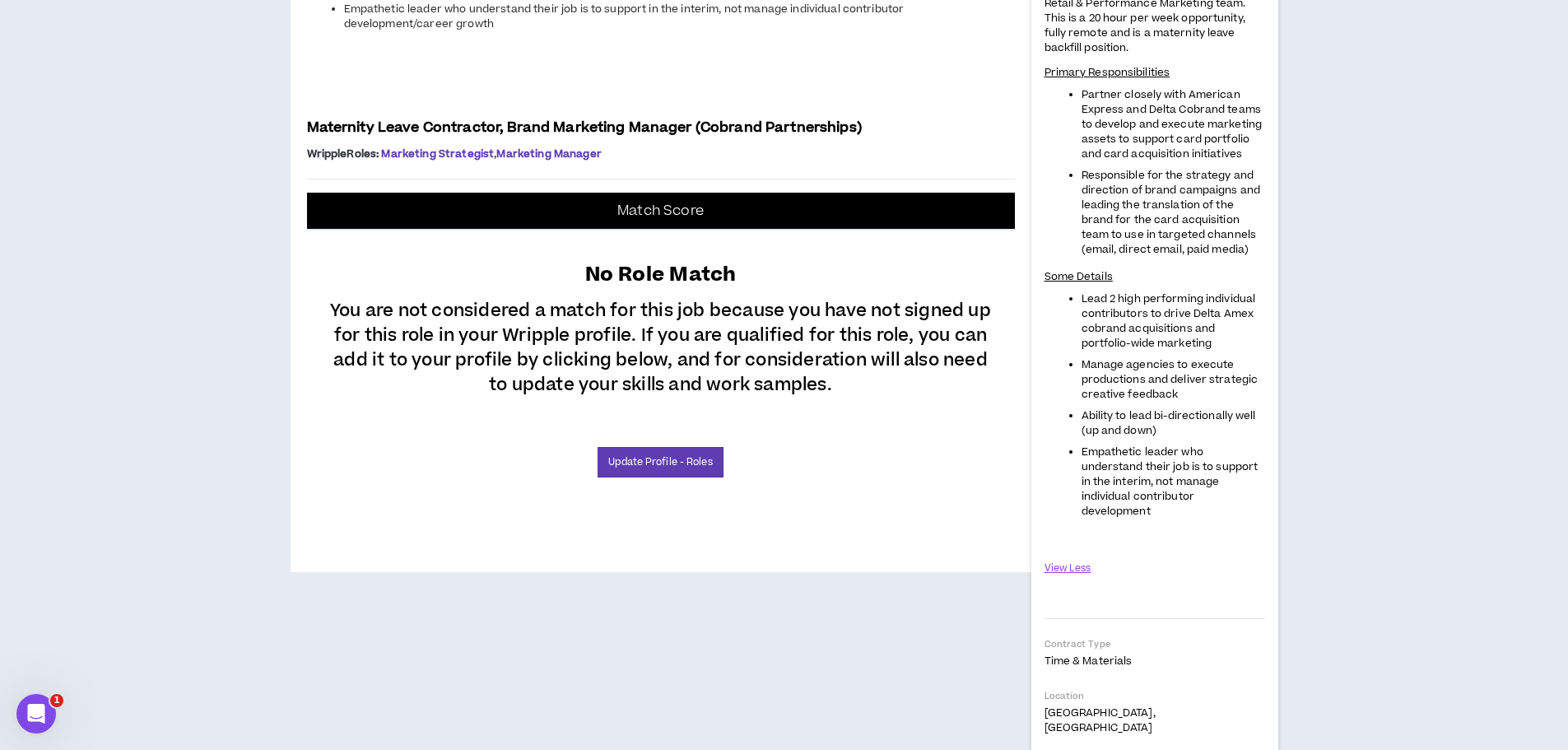
scroll to position [438, 0]
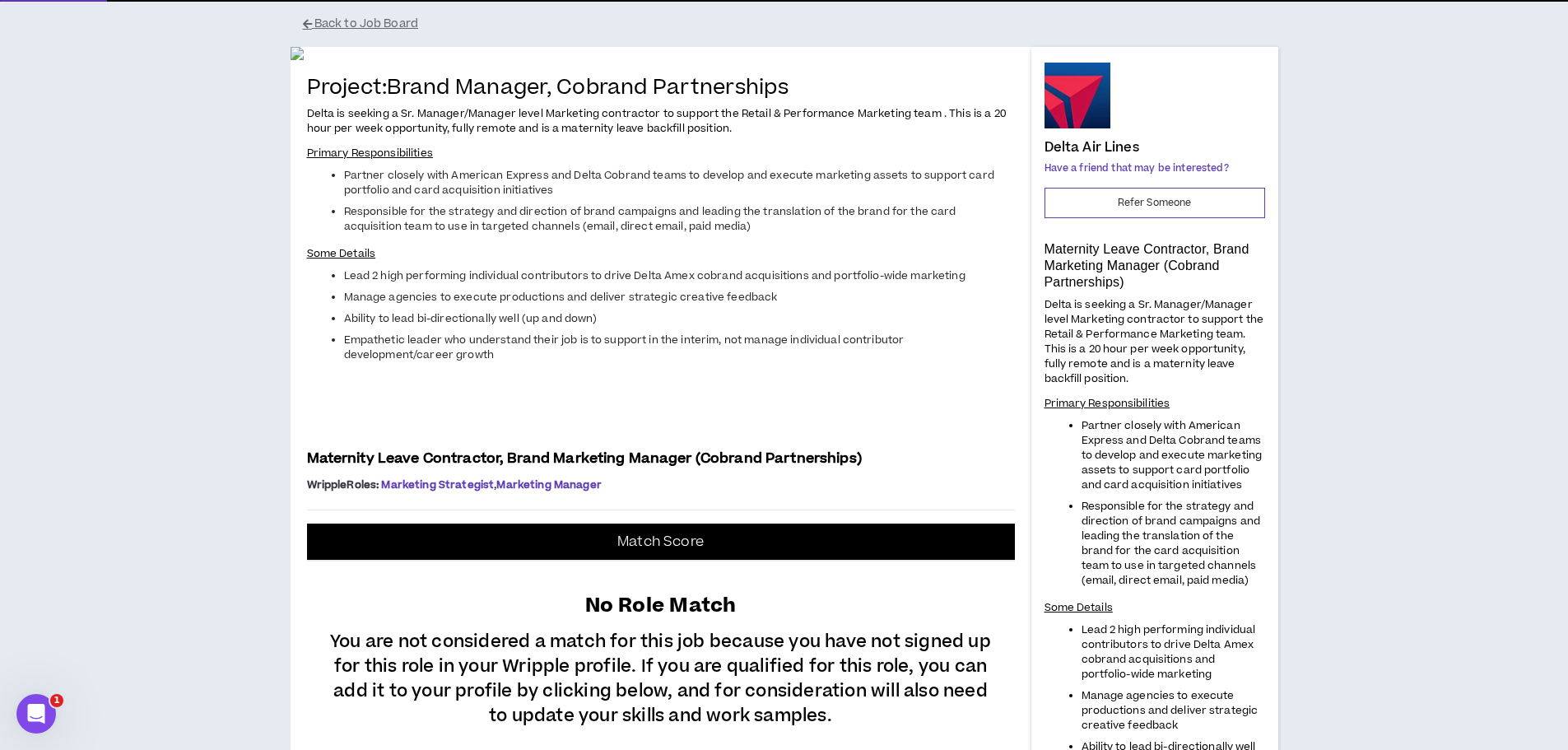
scroll to position [0, 0]
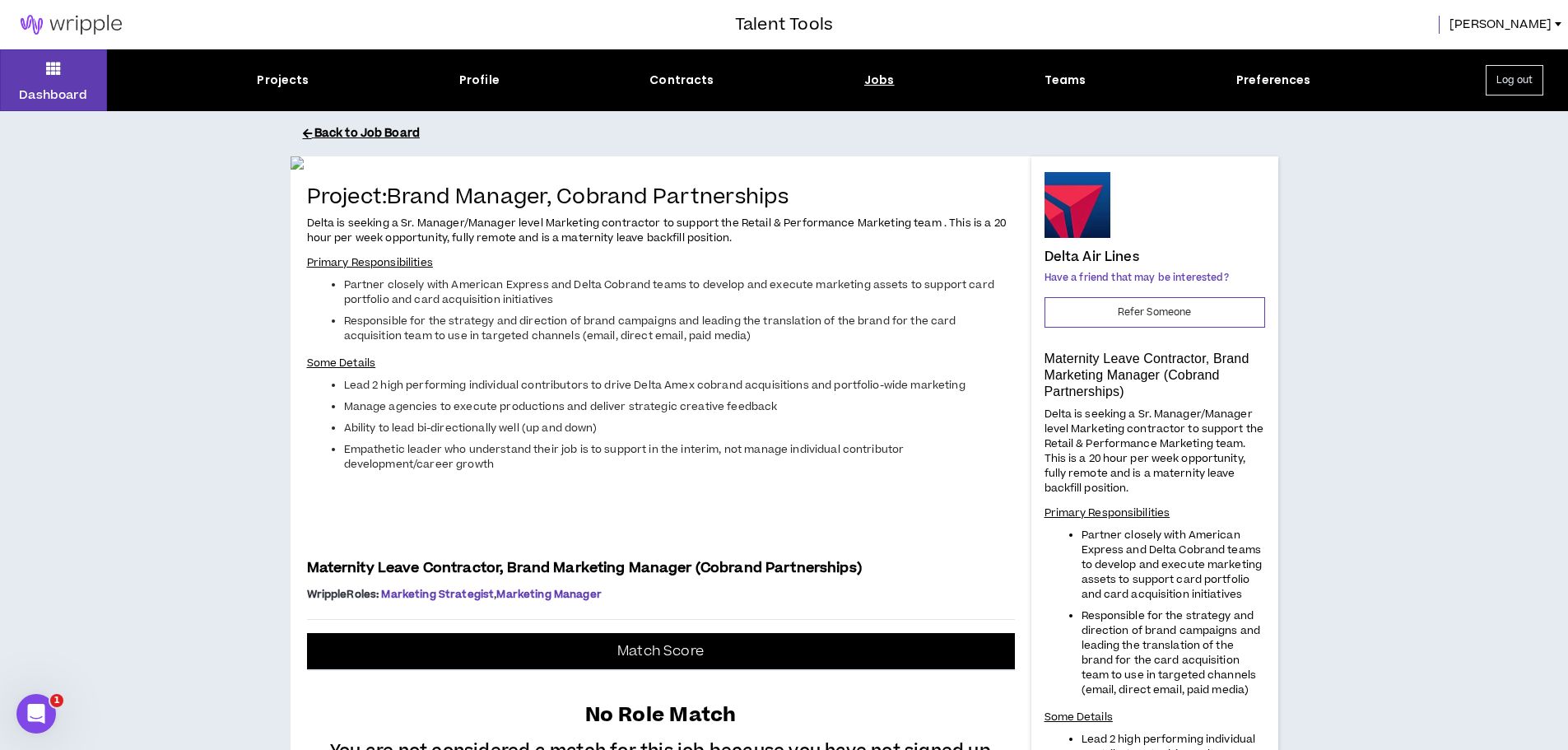
click at [320, 137] on button "Back to Job Board" at bounding box center [797, 134] width 988 height 29
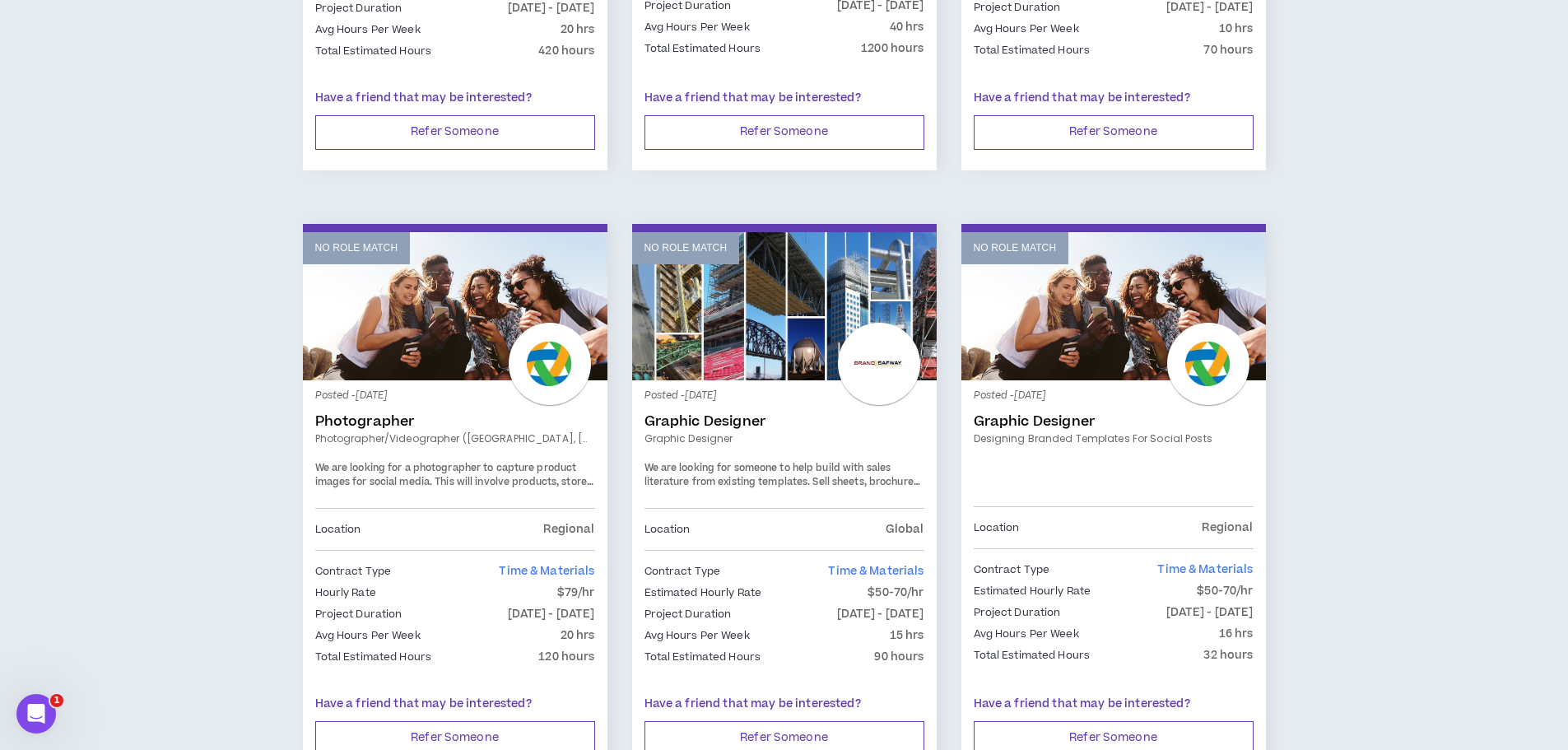
scroll to position [659, 0]
